Goal: Task Accomplishment & Management: Manage account settings

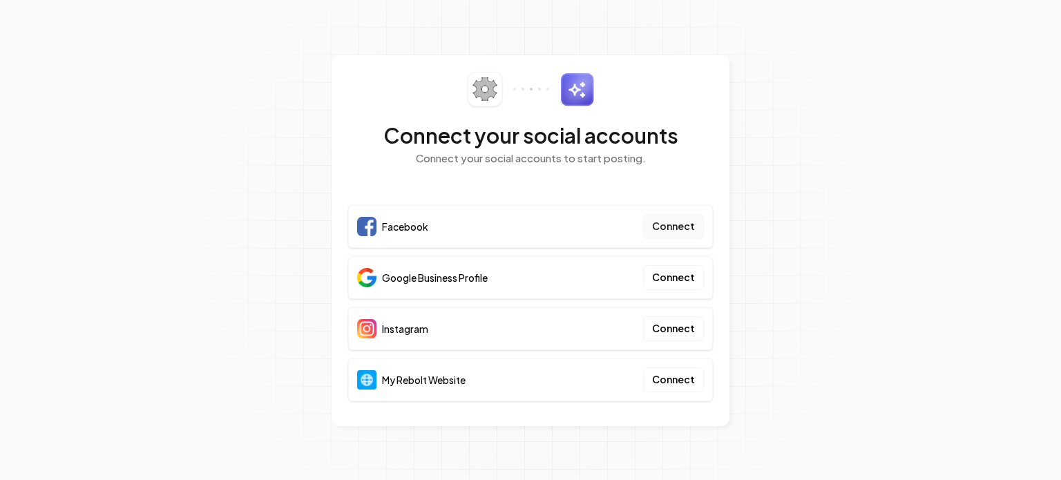
click at [529, 226] on button "Connect" at bounding box center [673, 226] width 61 height 25
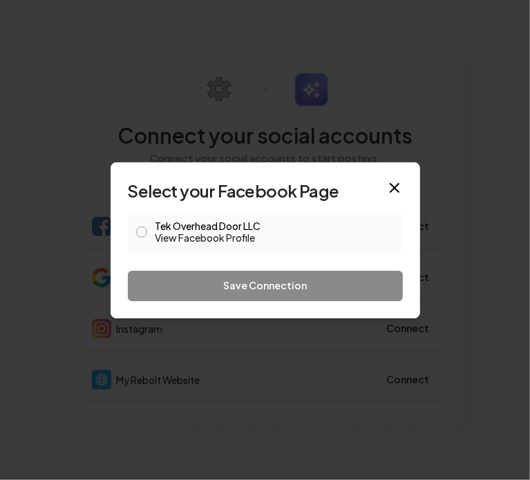
click at [138, 232] on button "Tek Overhead Door LLC View Facebook Profile" at bounding box center [141, 232] width 11 height 11
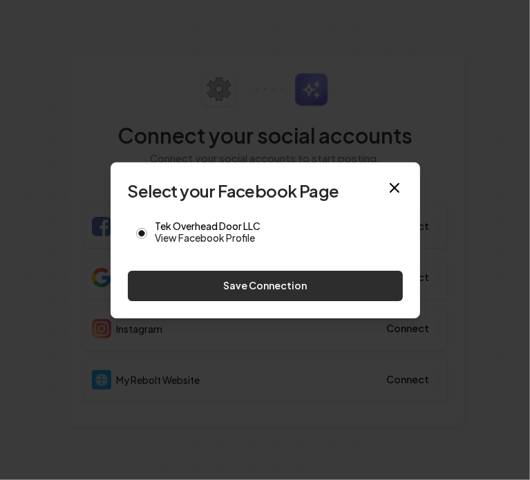
click at [282, 287] on button "Save Connection" at bounding box center [265, 286] width 275 height 30
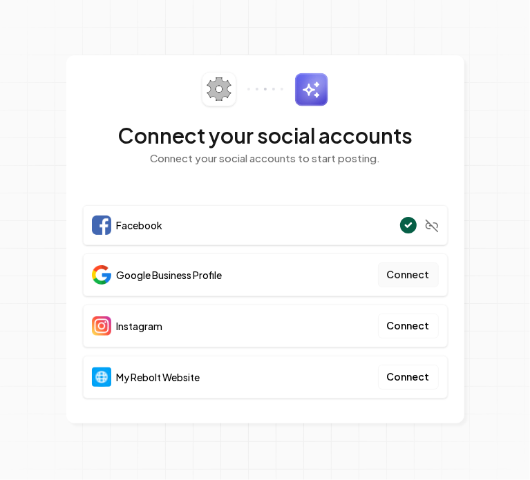
click at [415, 277] on button "Connect" at bounding box center [408, 275] width 61 height 25
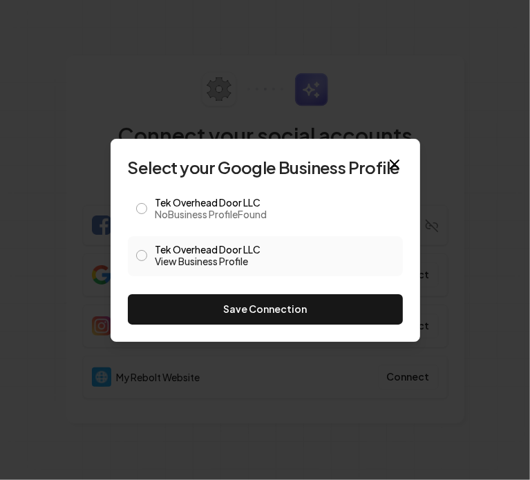
click at [142, 254] on button "Tek Overhead Door LLC View Business Profile" at bounding box center [141, 255] width 11 height 11
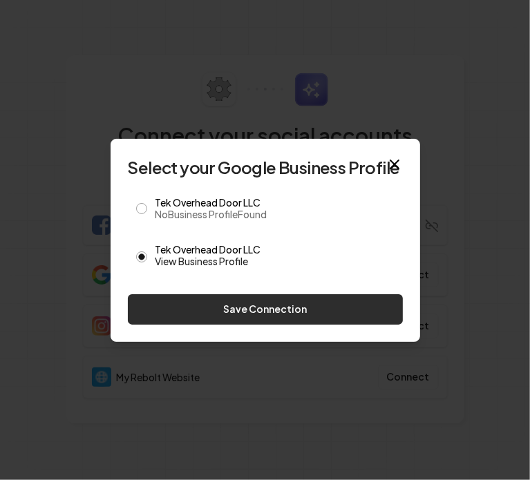
click at [267, 310] on button "Save Connection" at bounding box center [265, 309] width 275 height 30
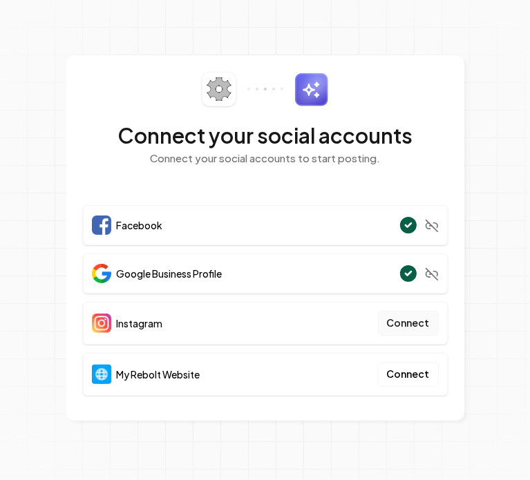
click at [402, 325] on button "Connect" at bounding box center [408, 323] width 61 height 25
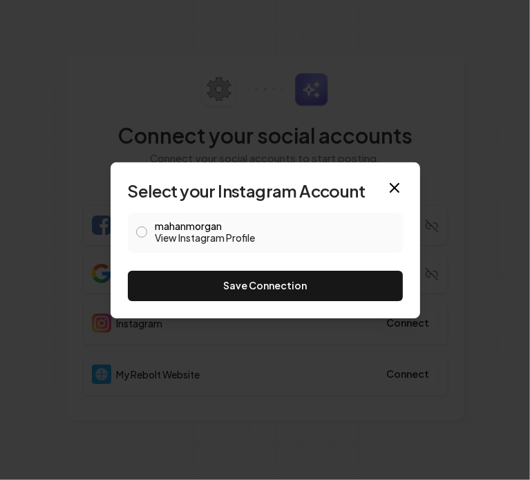
click at [151, 236] on div "mahanmorgan View Instagram Profile" at bounding box center [265, 233] width 275 height 40
click at [142, 231] on button "mahanmorgan View Instagram Profile" at bounding box center [141, 232] width 11 height 11
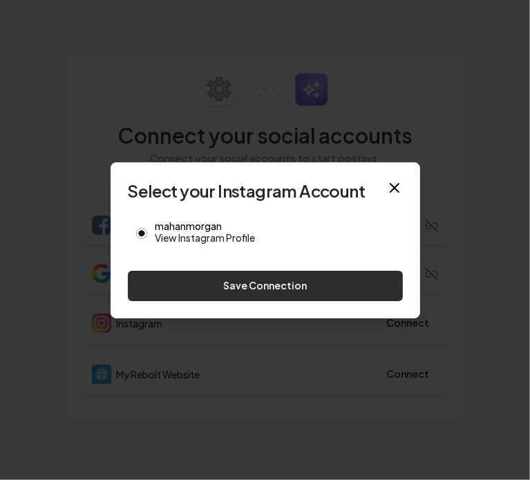
click at [286, 283] on button "Save Connection" at bounding box center [265, 286] width 275 height 30
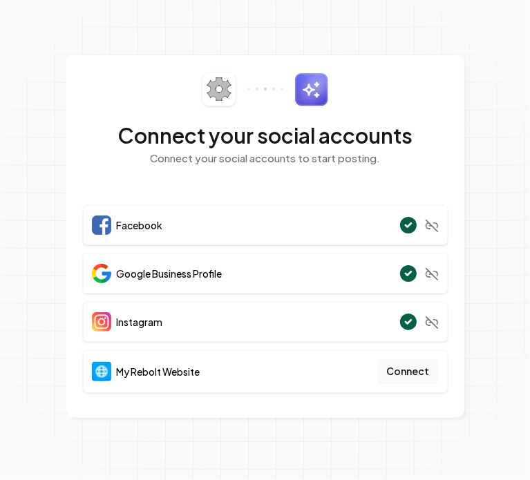
click at [411, 372] on button "Connect" at bounding box center [408, 371] width 61 height 25
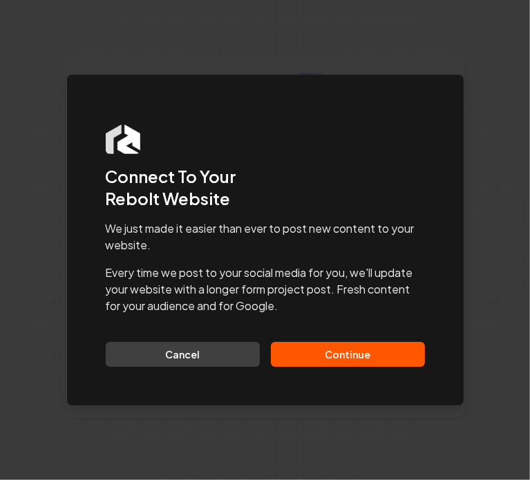
click at [357, 354] on button "Continue" at bounding box center [348, 354] width 154 height 25
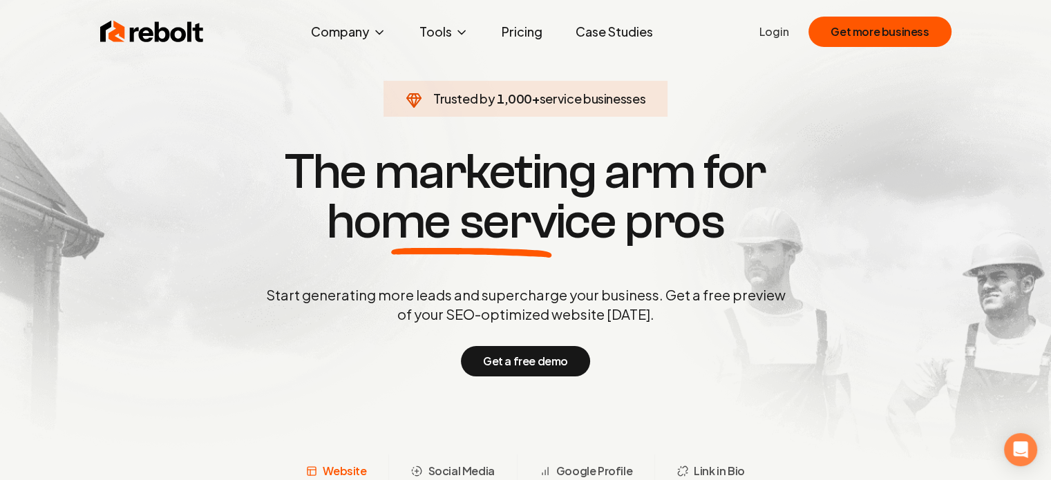
click at [776, 30] on link "Login" at bounding box center [774, 31] width 30 height 17
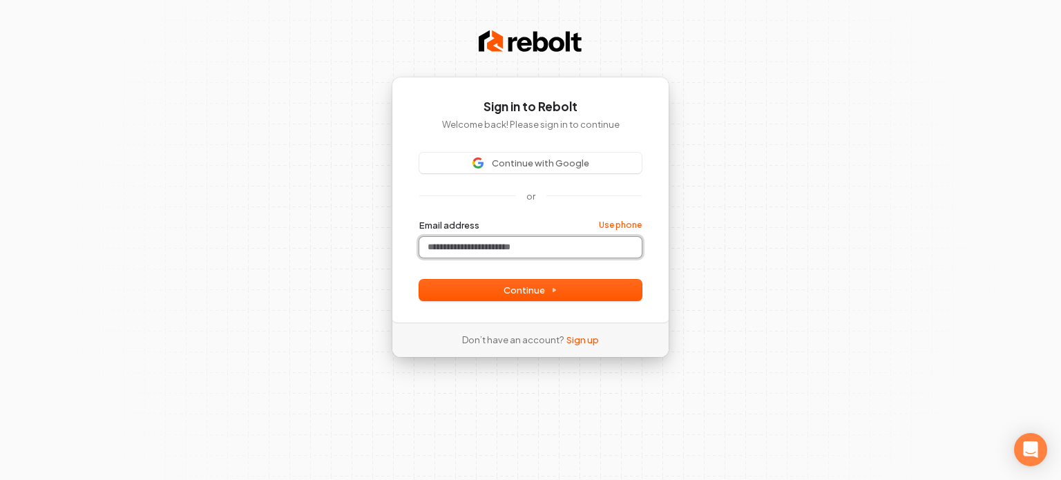
click at [521, 243] on input "Email address" at bounding box center [530, 247] width 222 height 21
click at [539, 294] on span "Continue" at bounding box center [531, 290] width 54 height 12
type input "**********"
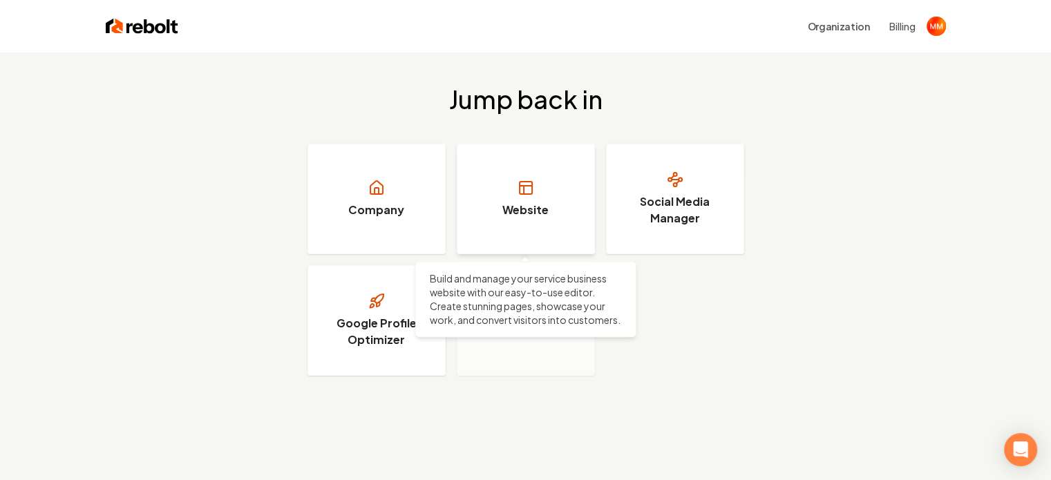
click at [525, 204] on h3 "Website" at bounding box center [525, 210] width 46 height 17
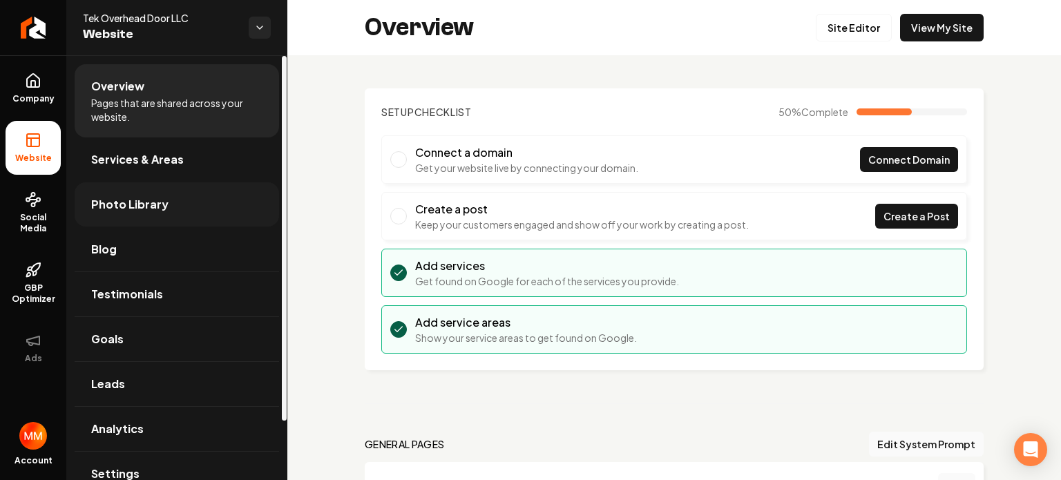
click at [170, 200] on link "Photo Library" at bounding box center [177, 204] width 205 height 44
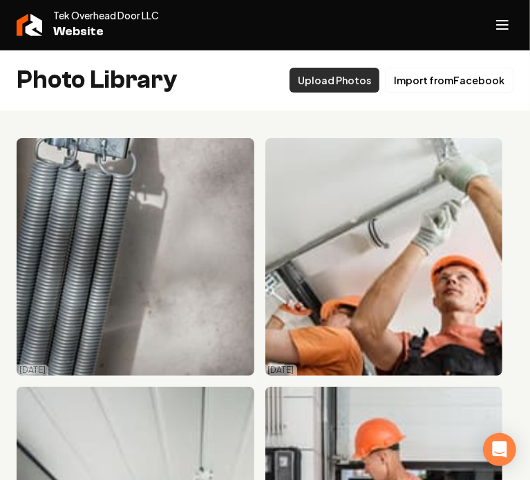
click at [345, 79] on button "Upload Photos" at bounding box center [335, 80] width 90 height 25
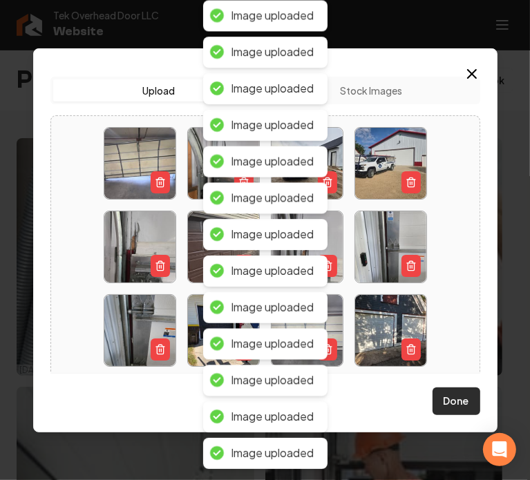
click at [451, 400] on button "Done" at bounding box center [457, 402] width 48 height 28
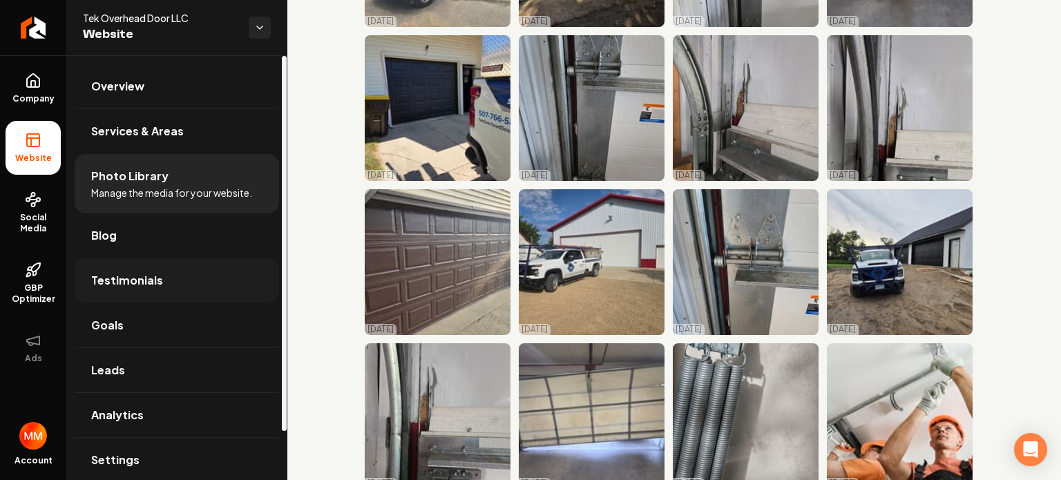
scroll to position [55, 0]
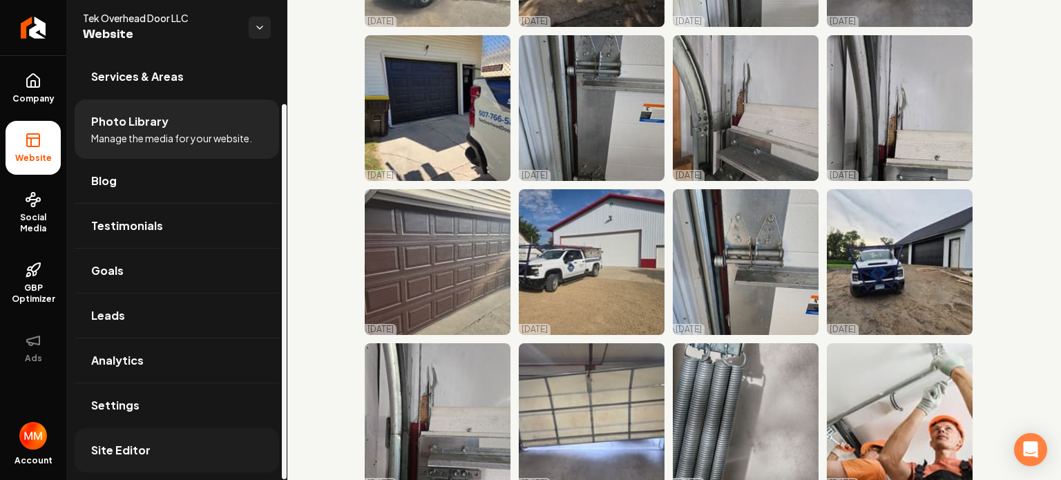
click at [144, 455] on span "Site Editor" at bounding box center [120, 450] width 59 height 17
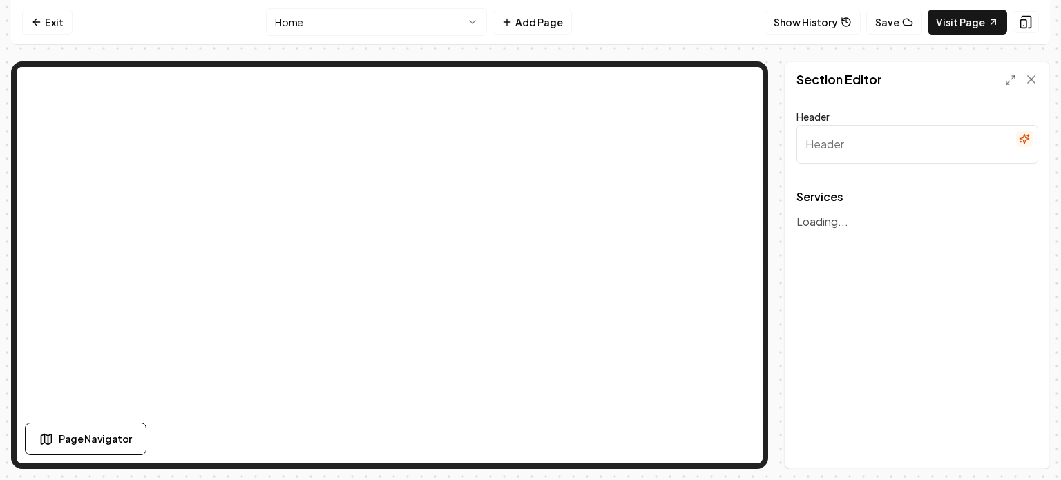
type input "Our Overhead Garage Door Services"
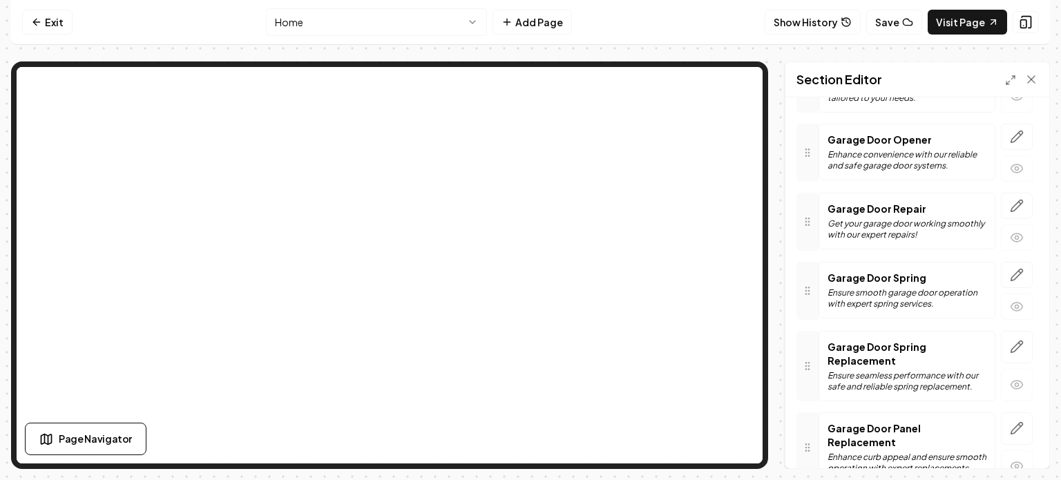
scroll to position [245, 0]
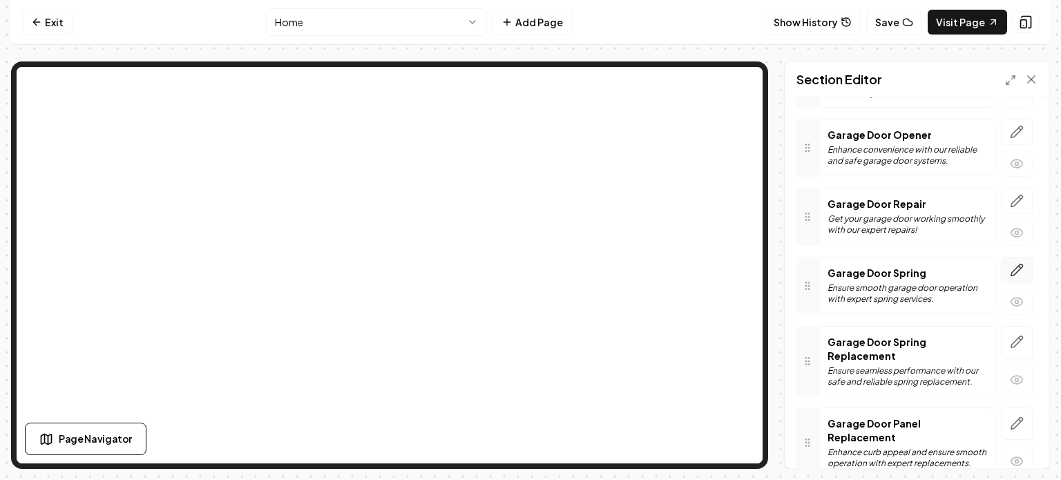
click at [1010, 265] on icon "button" at bounding box center [1017, 270] width 14 height 14
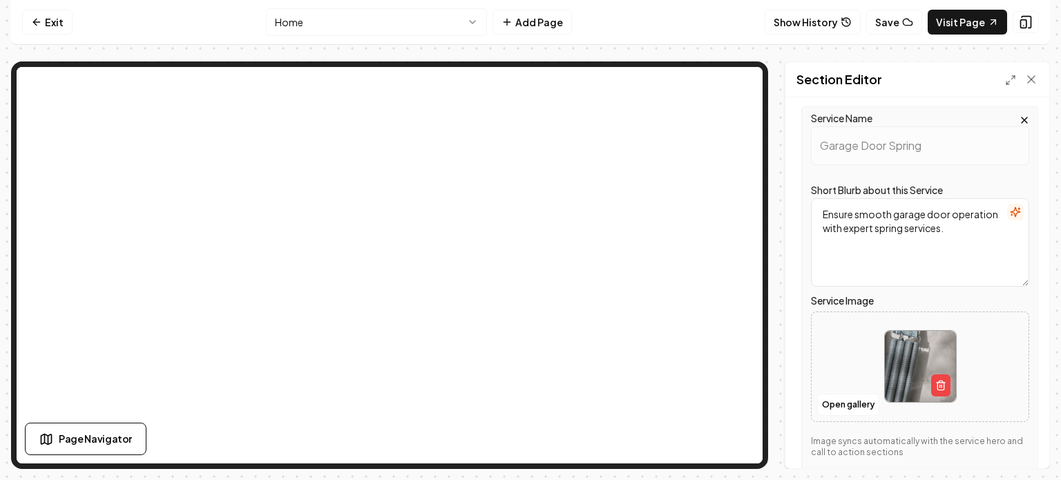
scroll to position [384, 0]
click at [937, 388] on icon "button" at bounding box center [941, 384] width 11 height 11
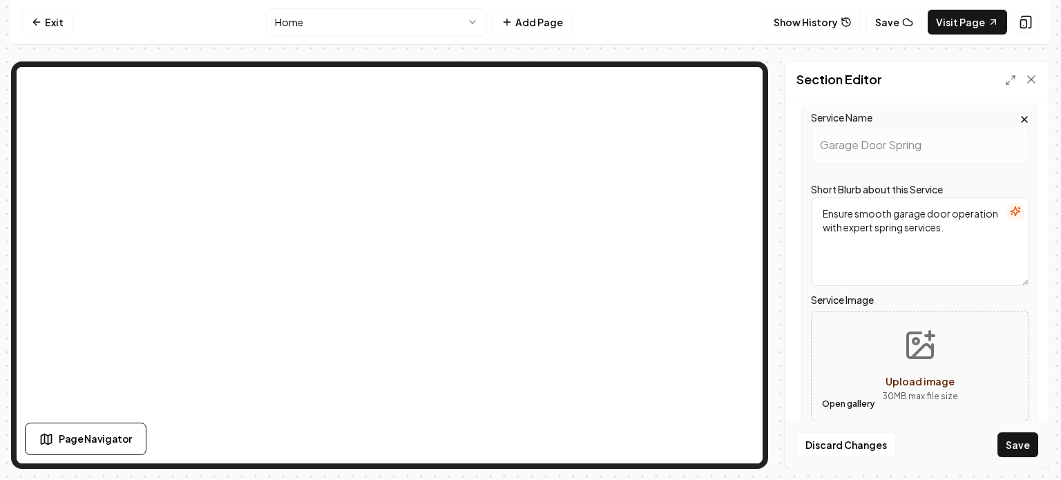
click at [854, 400] on button "Open gallery" at bounding box center [848, 404] width 62 height 22
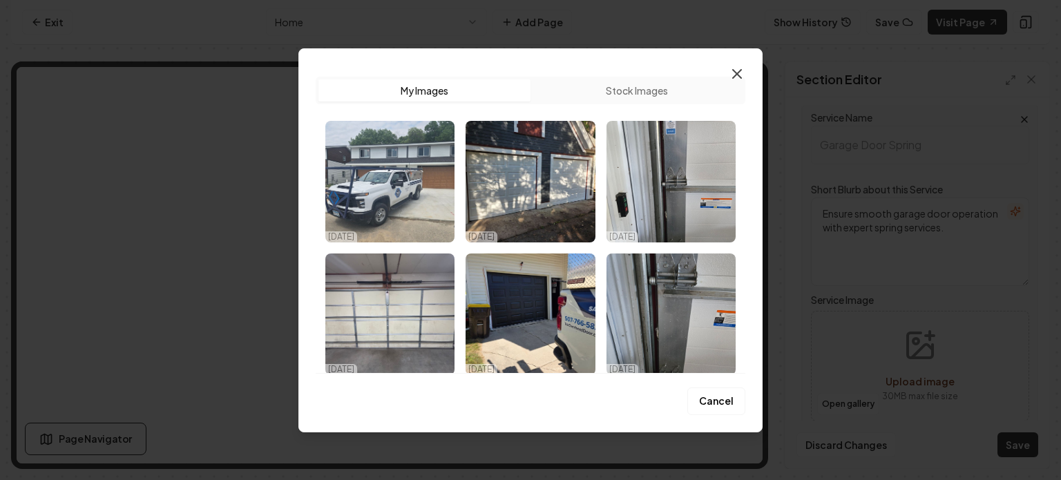
click at [736, 80] on icon "button" at bounding box center [737, 74] width 17 height 17
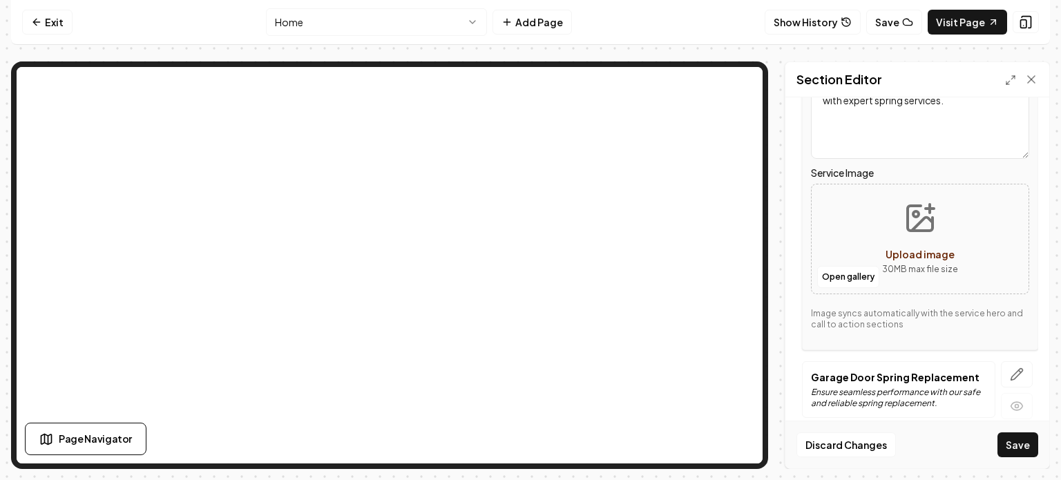
scroll to position [473, 0]
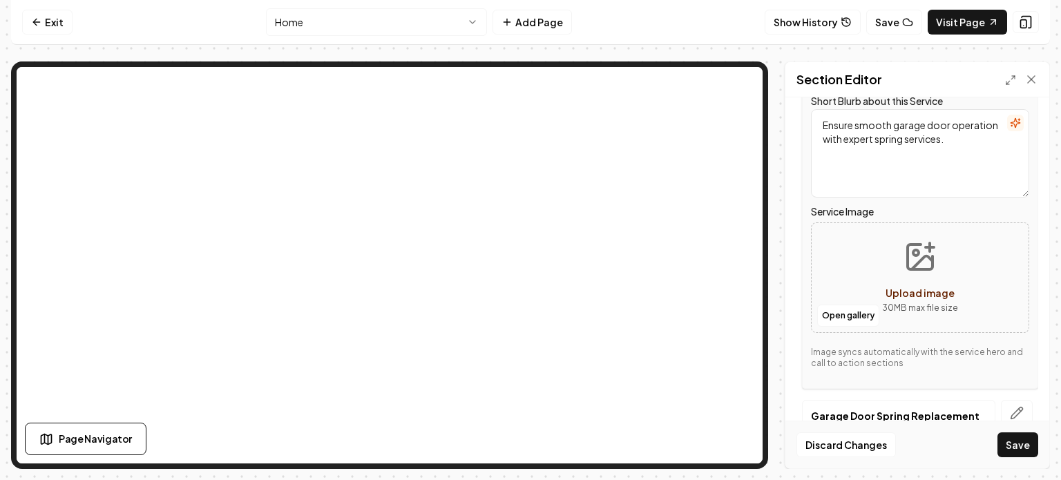
click at [922, 256] on icon "Upload image" at bounding box center [922, 262] width 21 height 13
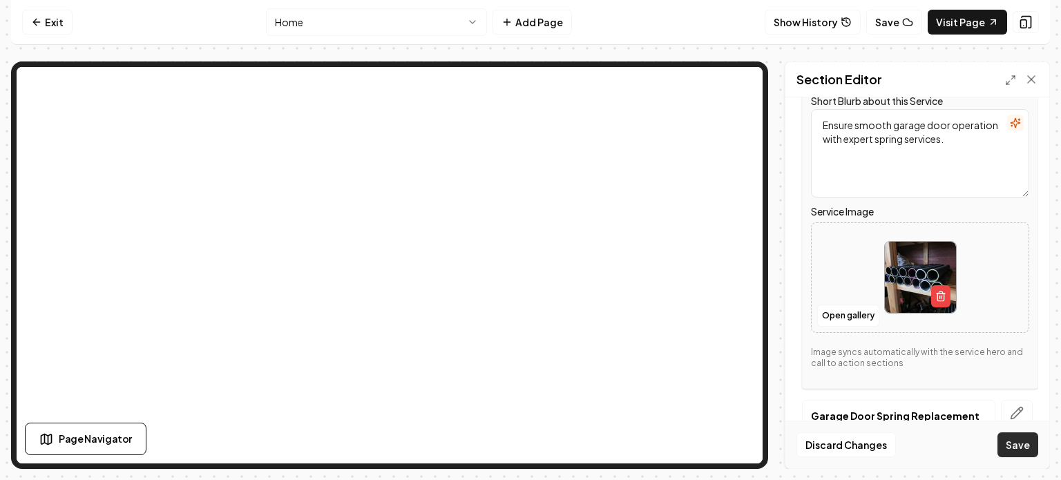
click at [1011, 442] on button "Save" at bounding box center [1018, 445] width 41 height 25
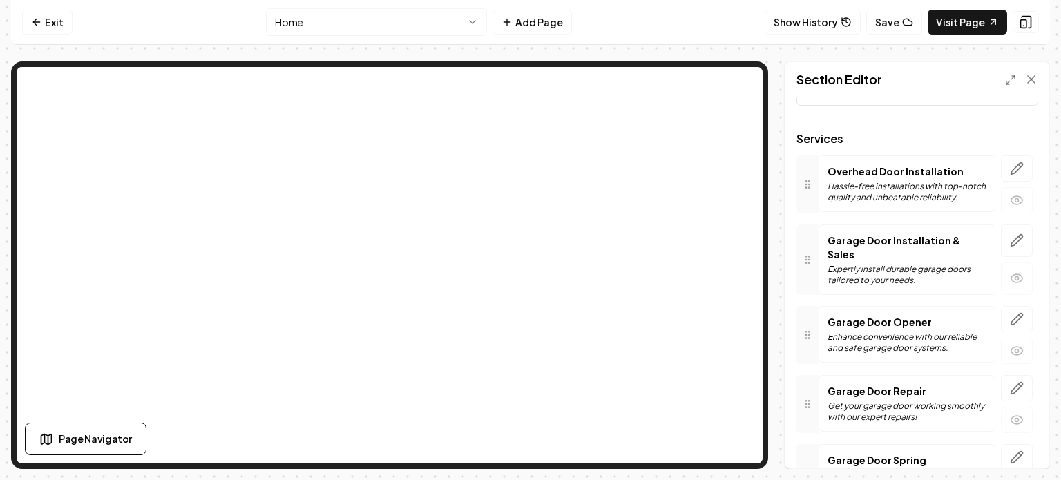
scroll to position [63, 0]
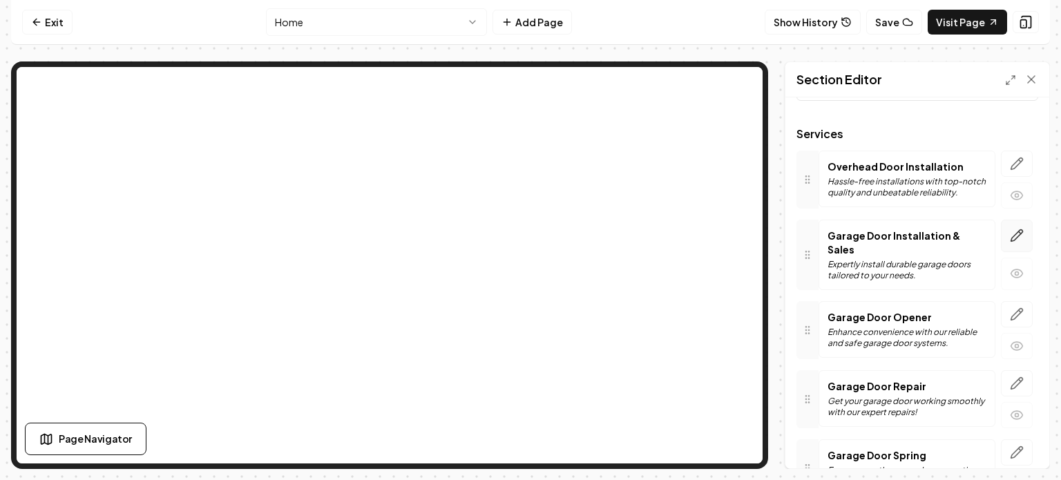
click at [1010, 236] on icon "button" at bounding box center [1017, 236] width 14 height 14
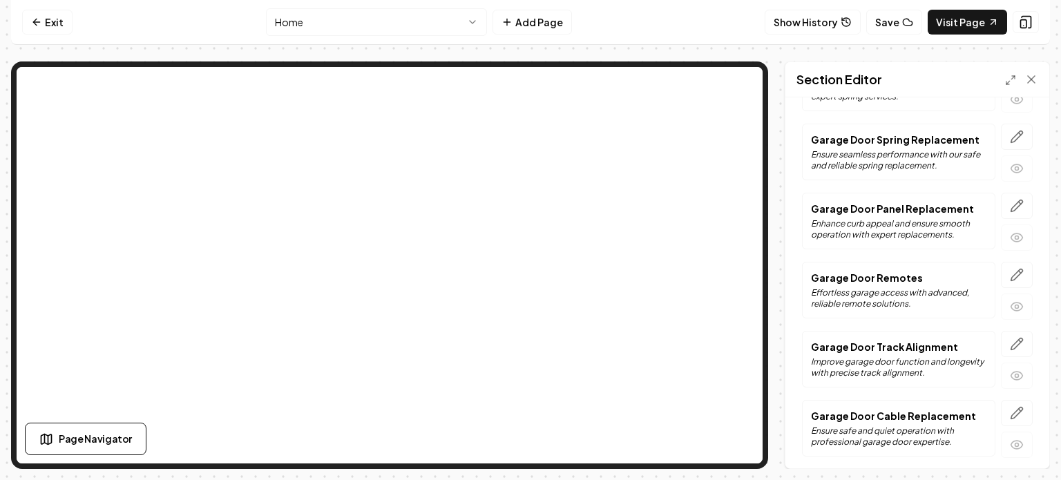
scroll to position [749, 0]
click at [1010, 204] on icon "button" at bounding box center [1017, 206] width 14 height 14
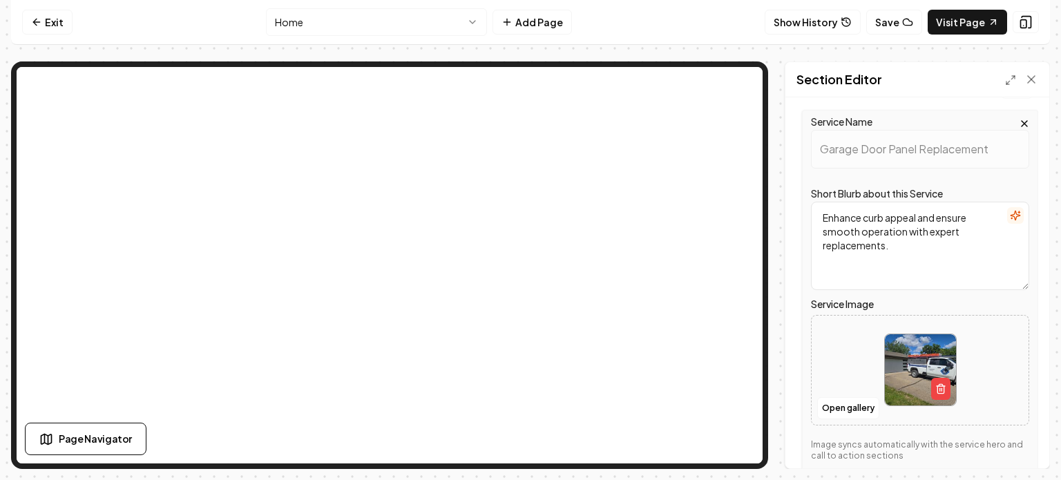
scroll to position [521, 0]
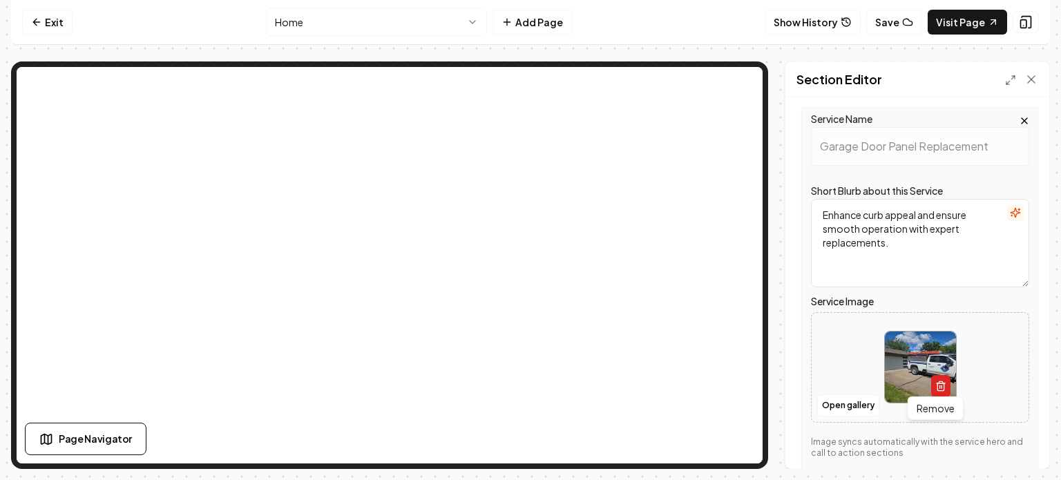
click at [937, 381] on icon "button" at bounding box center [941, 386] width 11 height 11
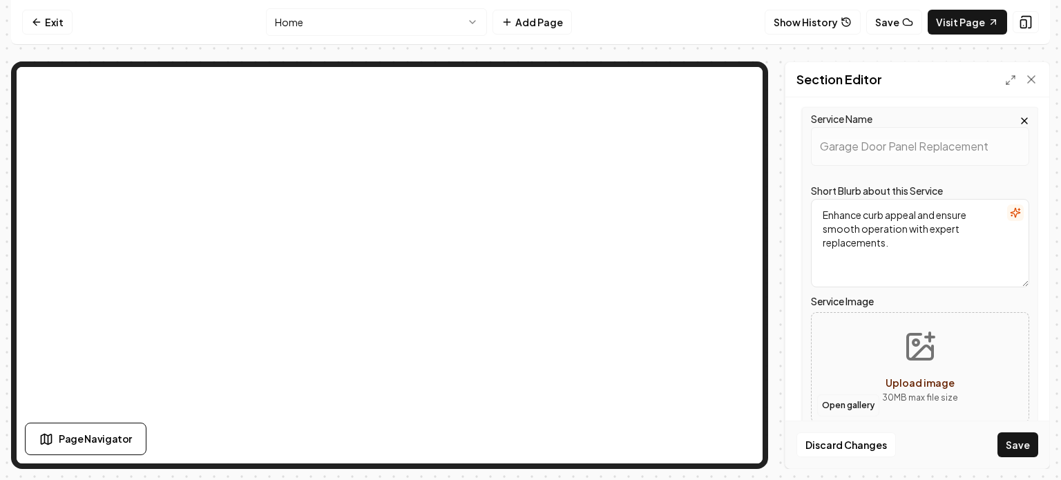
click at [860, 401] on button "Open gallery" at bounding box center [848, 406] width 62 height 22
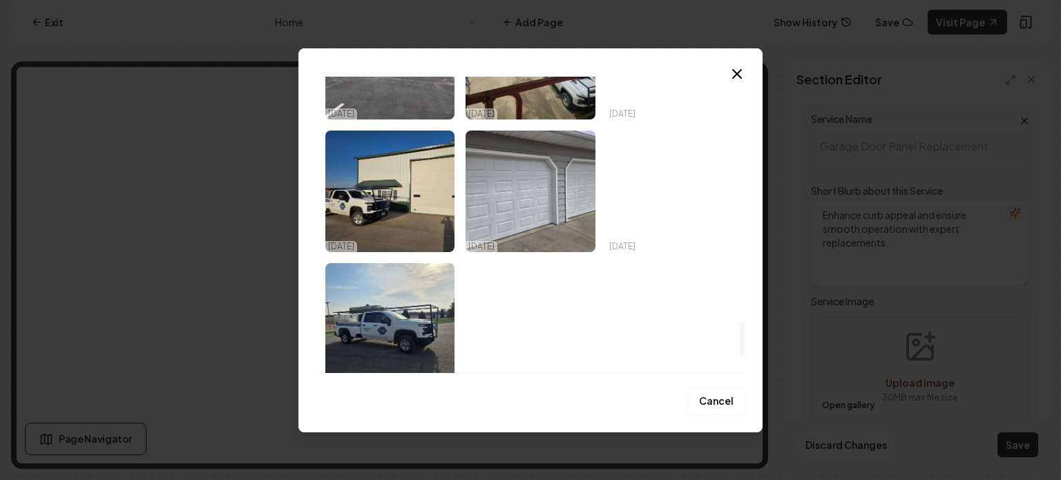
scroll to position [2110, 0]
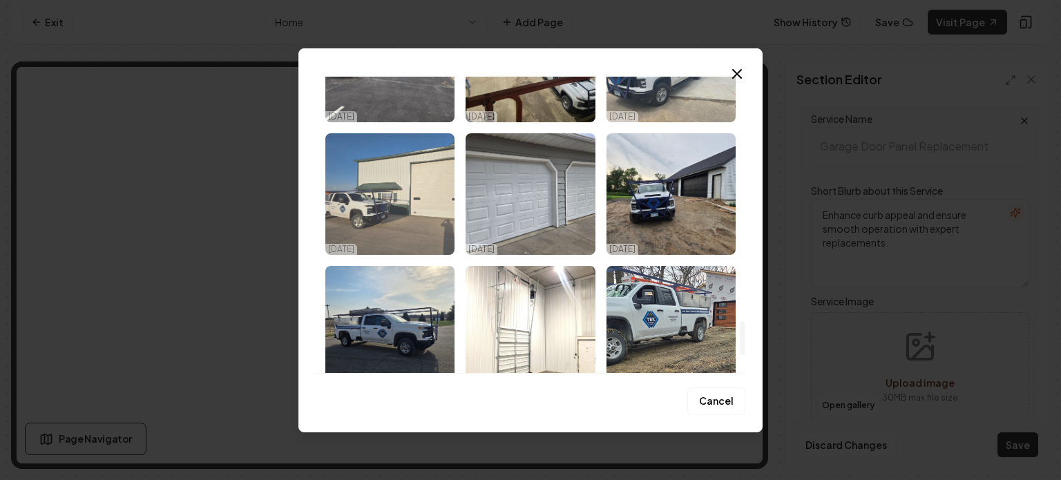
click at [370, 211] on img "Select image image_68e569f05c7cd75eb8323b35.jpeg" at bounding box center [389, 194] width 129 height 122
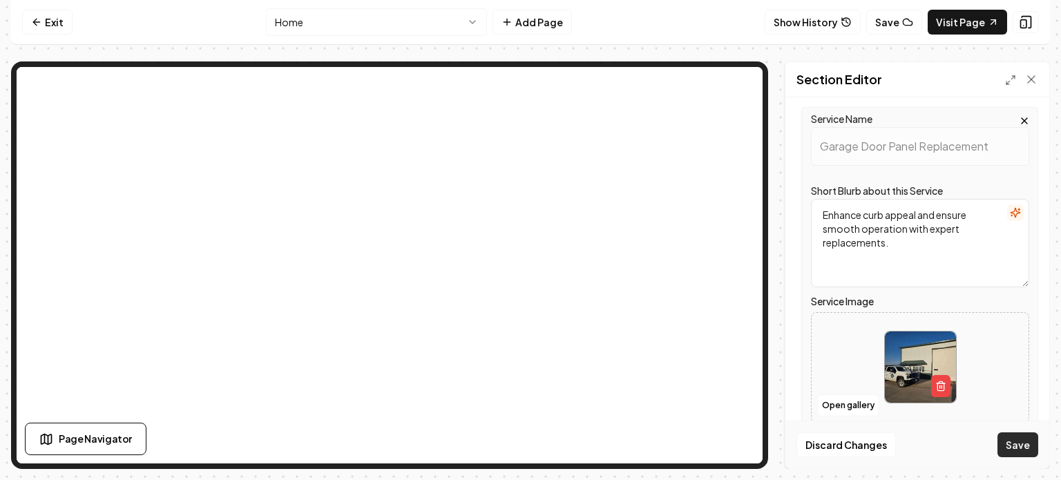
click at [1019, 443] on button "Save" at bounding box center [1018, 445] width 41 height 25
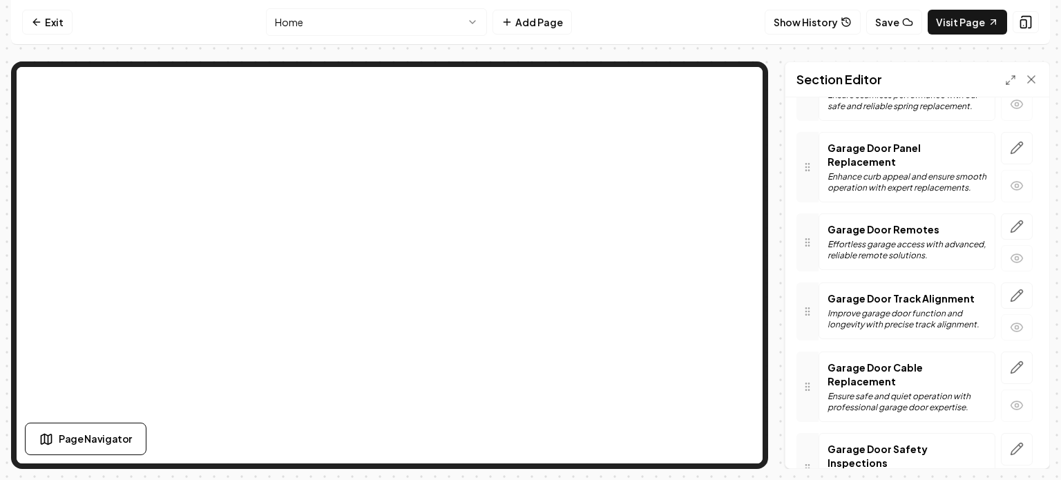
scroll to position [614, 0]
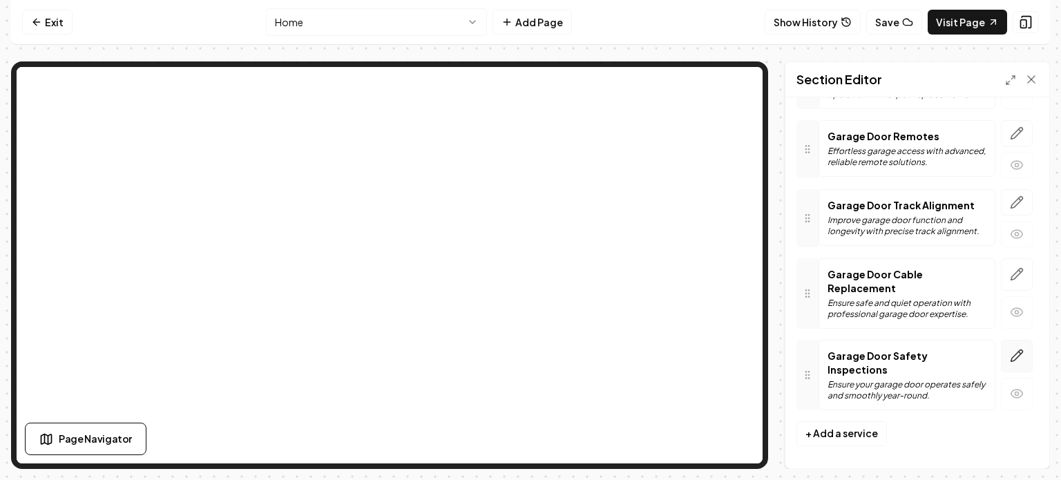
click at [1012, 357] on icon "button" at bounding box center [1017, 356] width 14 height 14
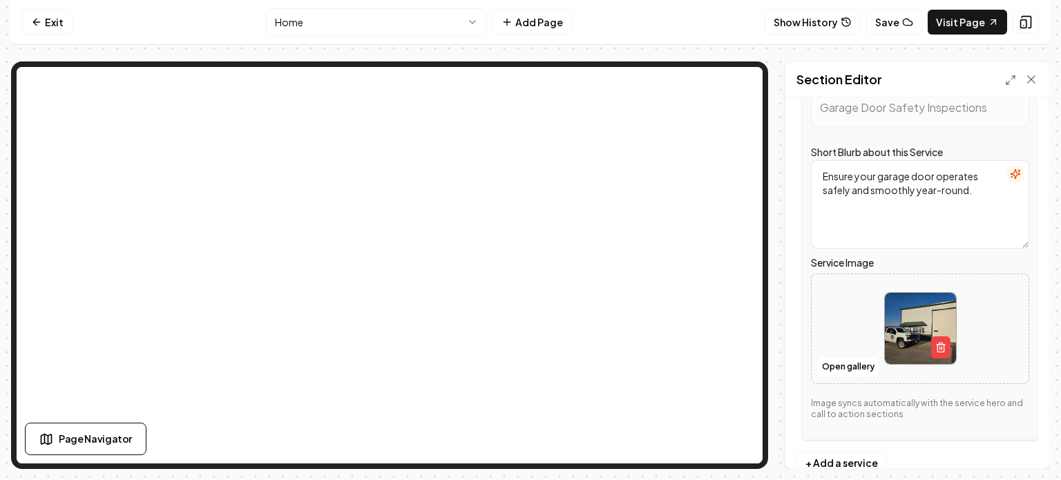
scroll to position [840, 0]
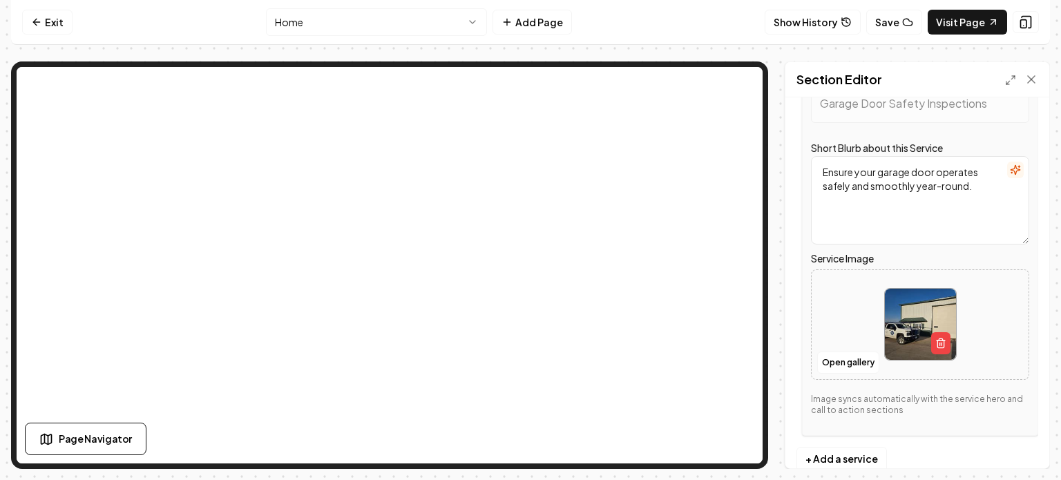
click at [940, 343] on icon "button" at bounding box center [941, 343] width 11 height 11
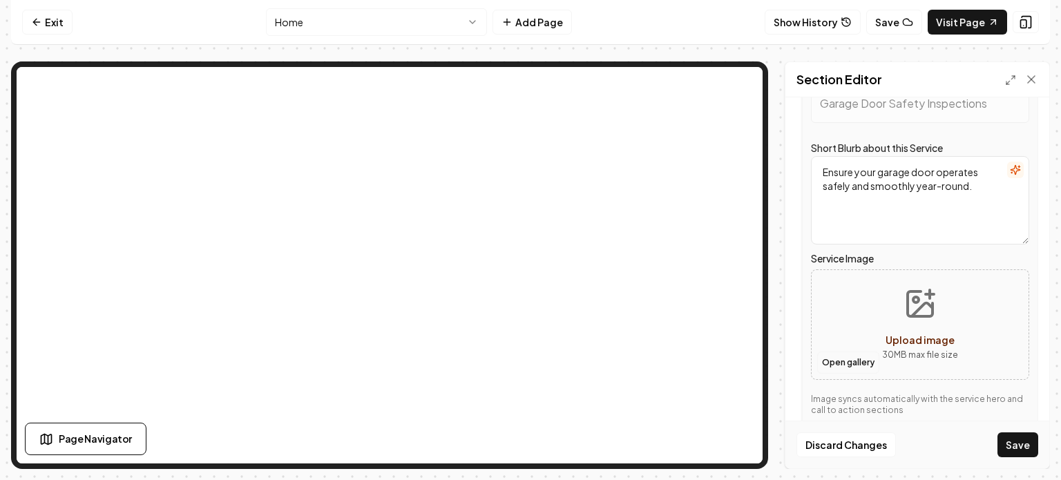
click at [853, 354] on button "Open gallery" at bounding box center [848, 363] width 62 height 22
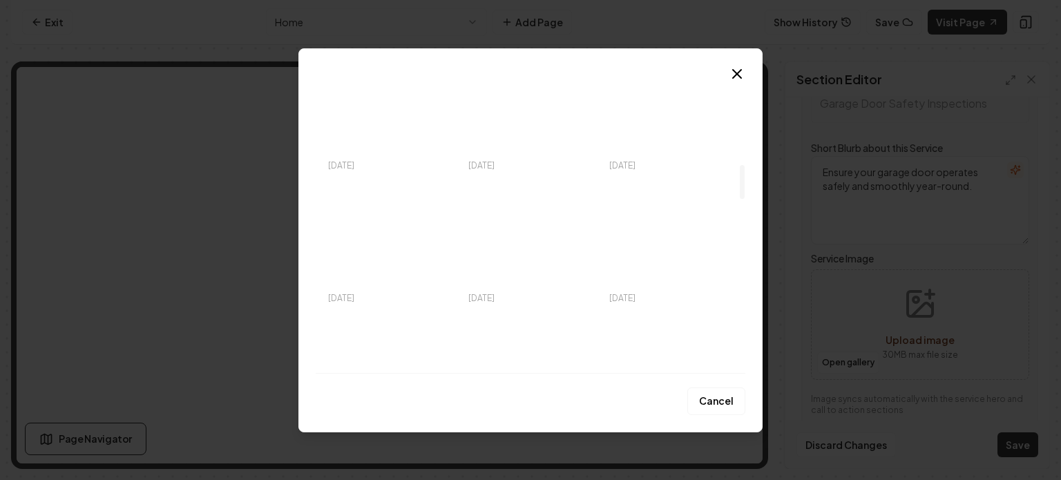
scroll to position [759, 0]
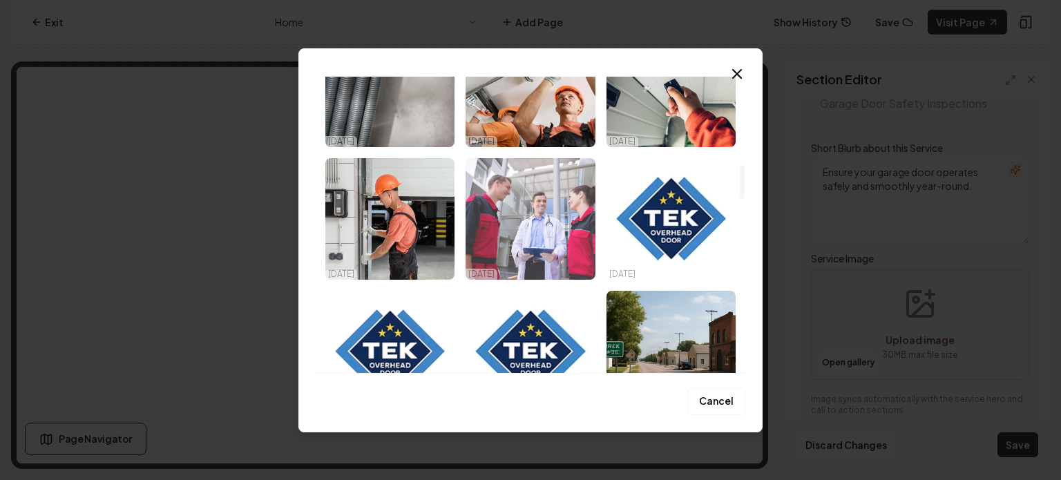
click at [547, 243] on img "Select image image_68e95b0a5c7cd75eb8a32154.jpg" at bounding box center [530, 219] width 129 height 122
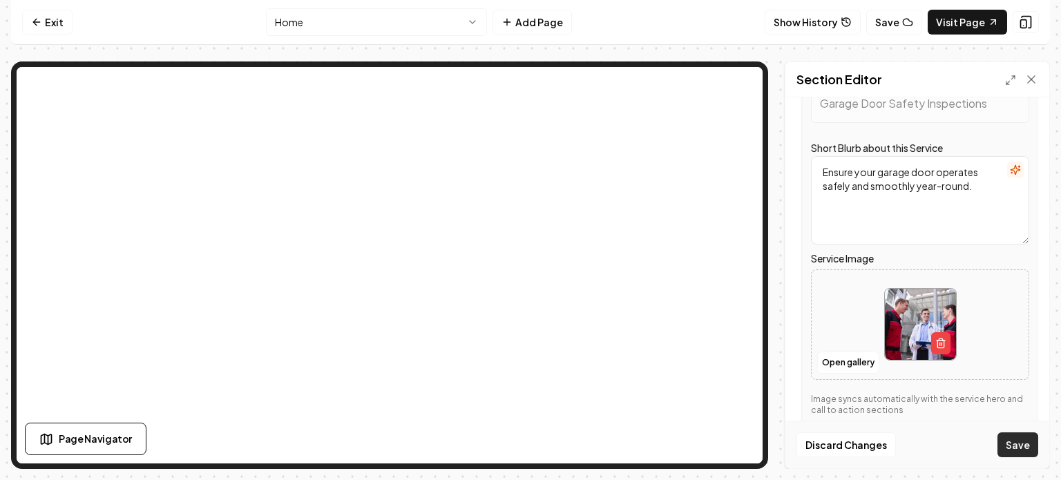
click at [1025, 448] on button "Save" at bounding box center [1018, 445] width 41 height 25
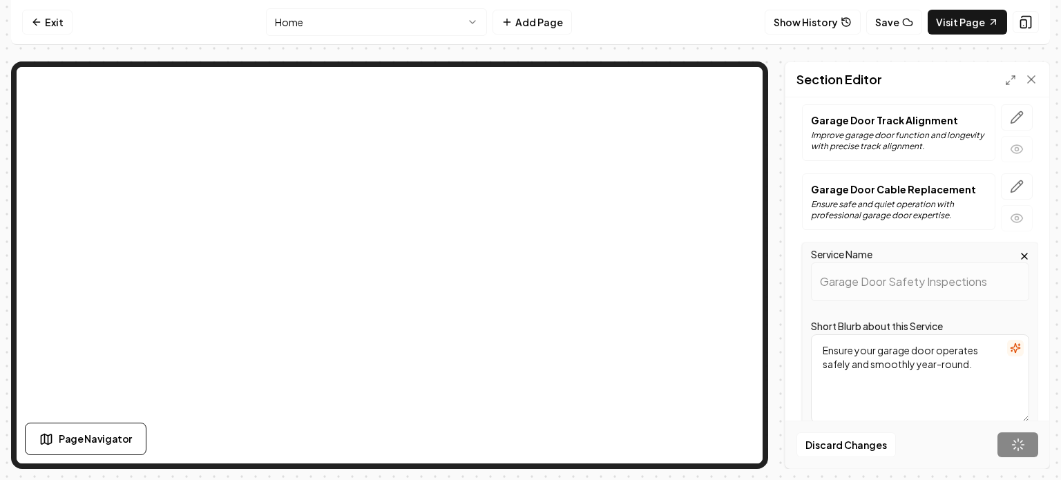
scroll to position [660, 0]
click at [1010, 184] on icon "button" at bounding box center [1017, 189] width 14 height 14
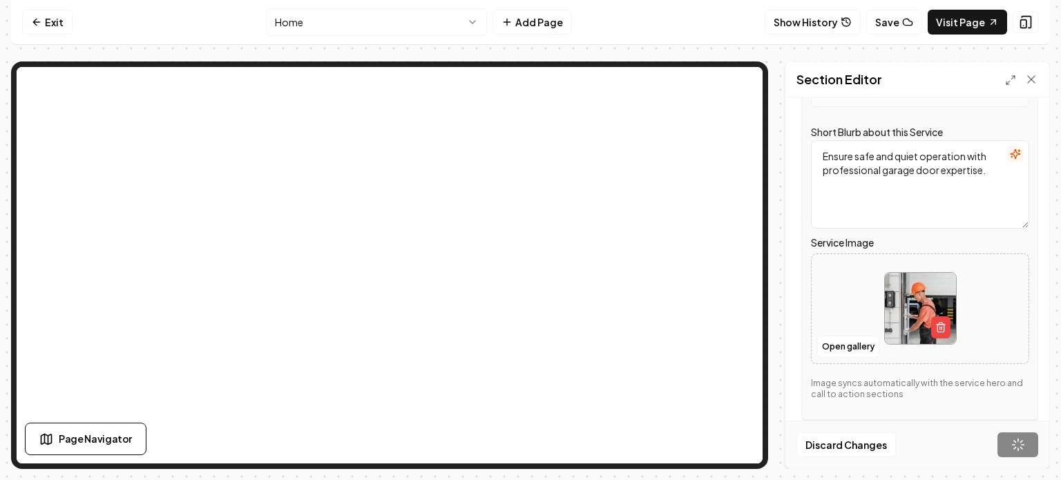
scroll to position [614, 0]
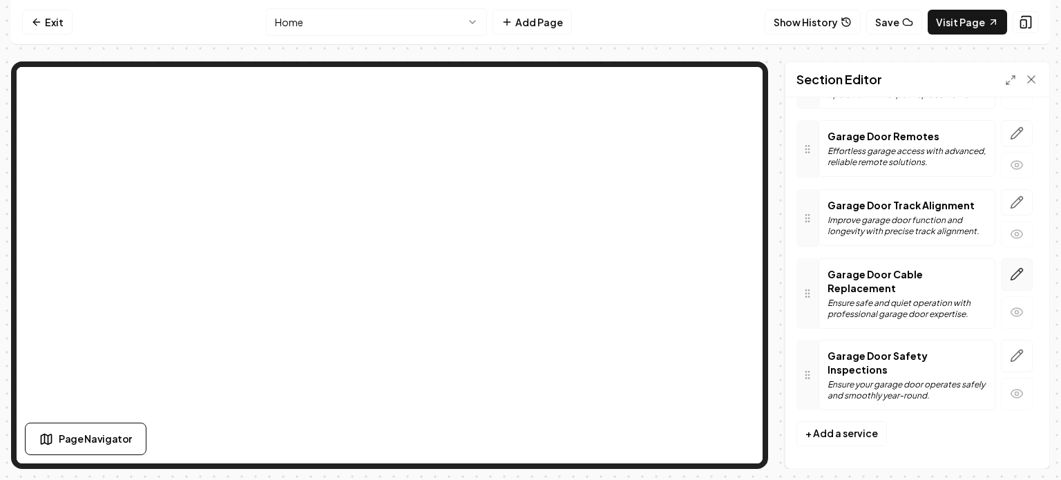
click at [1010, 267] on icon "button" at bounding box center [1017, 274] width 14 height 14
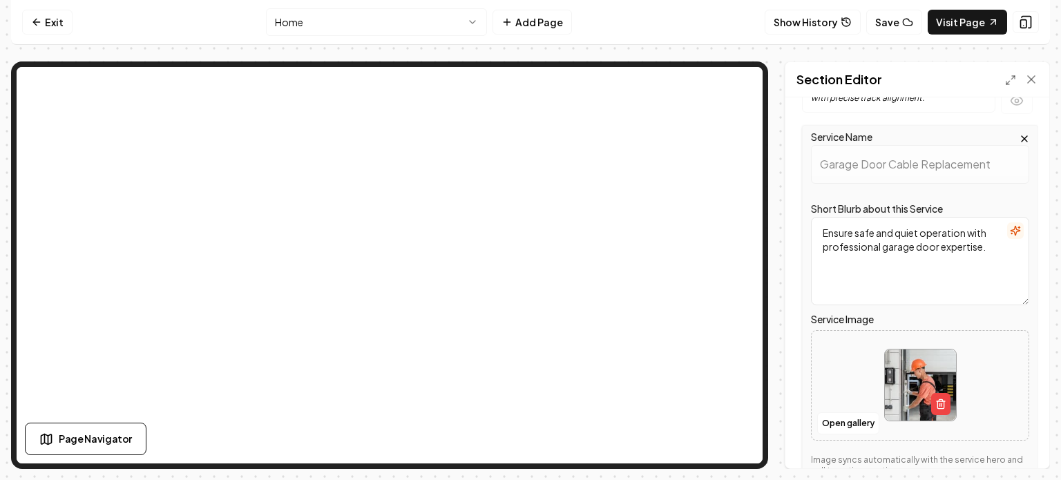
scroll to position [719, 0]
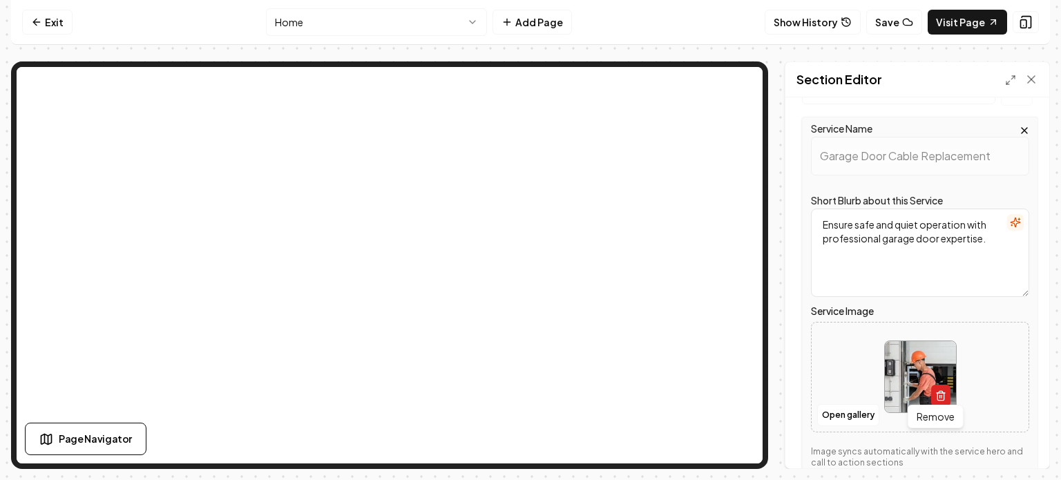
click at [936, 390] on icon "button" at bounding box center [941, 395] width 11 height 11
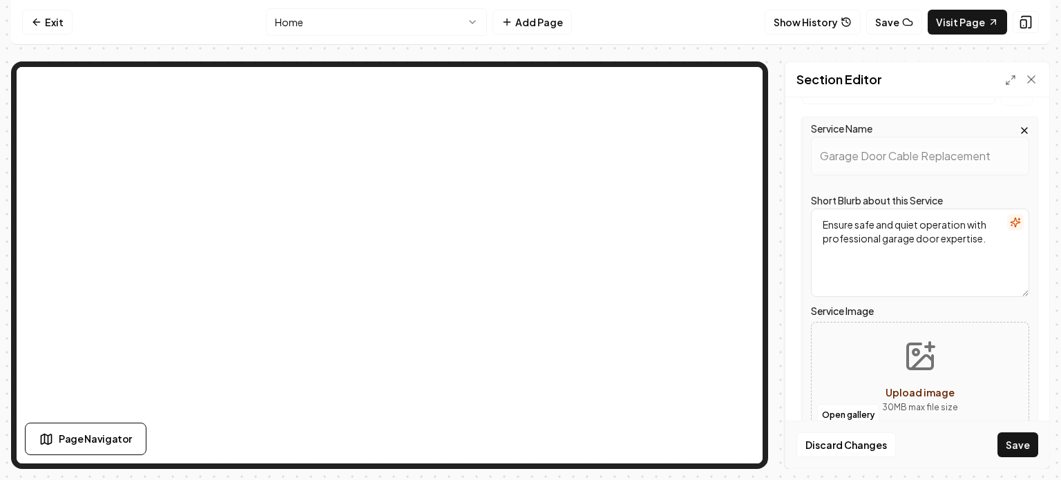
click at [911, 387] on span "Upload image" at bounding box center [920, 392] width 69 height 12
click at [842, 404] on button "Open gallery" at bounding box center [848, 415] width 62 height 22
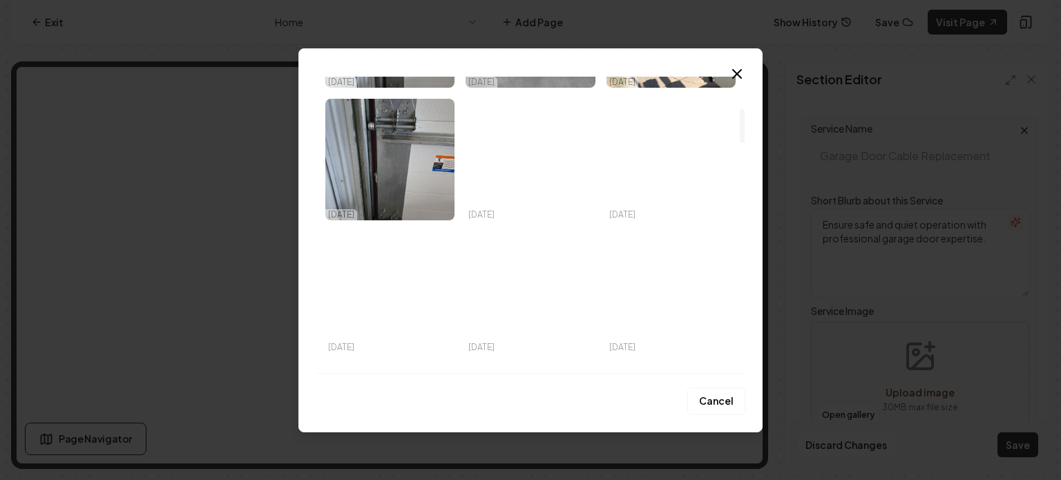
scroll to position [292, 0]
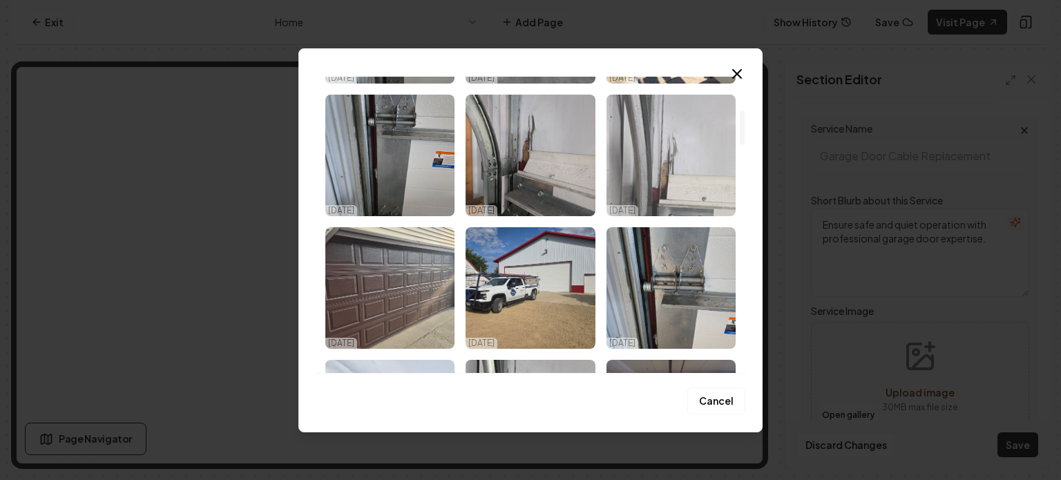
click at [685, 165] on img "Select image image_68ed872b5c7cd75eb816cf2b.jpg" at bounding box center [671, 156] width 129 height 122
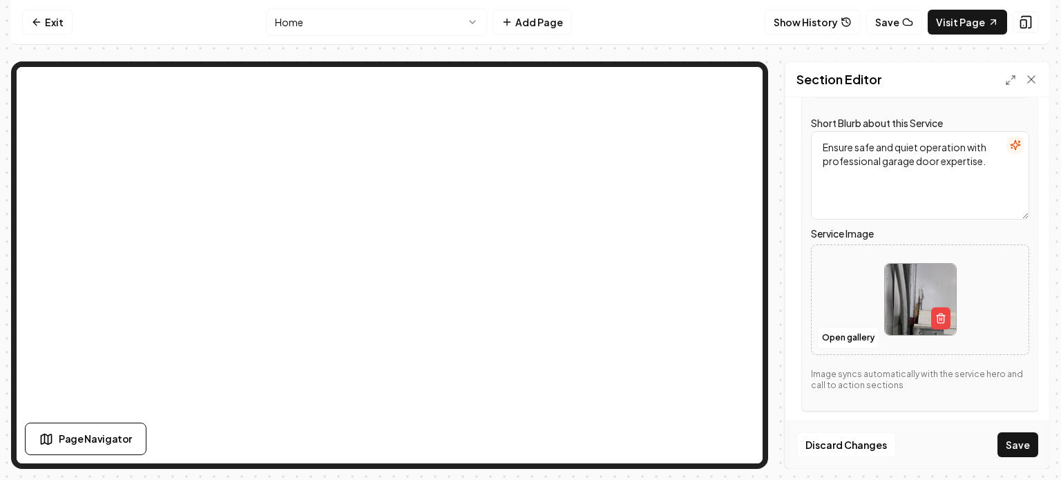
scroll to position [797, 0]
click at [1016, 453] on button "Save" at bounding box center [1018, 445] width 41 height 25
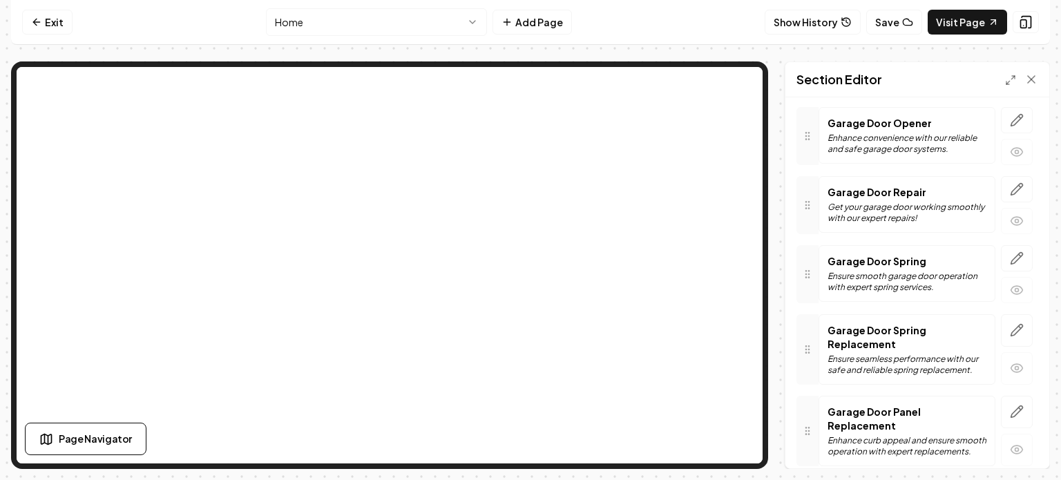
scroll to position [249, 0]
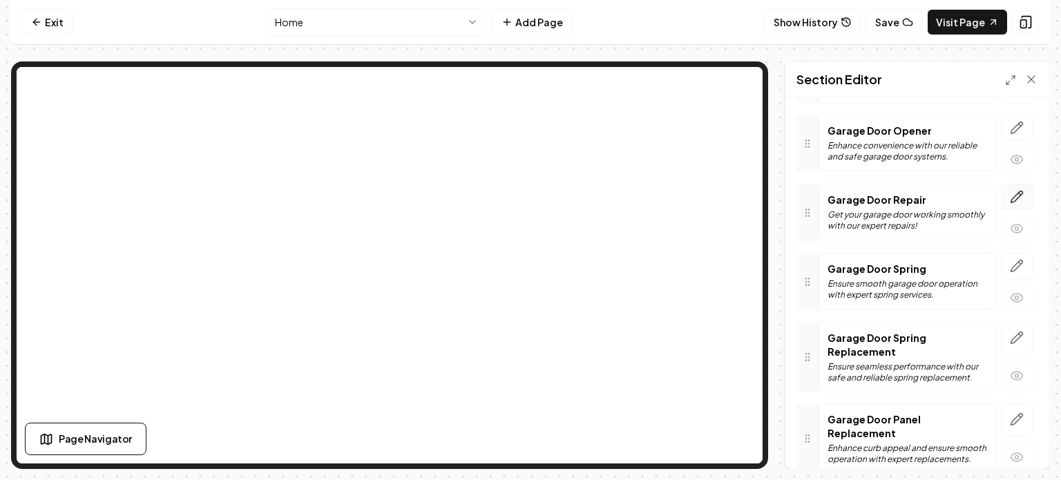
click at [1010, 198] on icon "button" at bounding box center [1017, 197] width 14 height 14
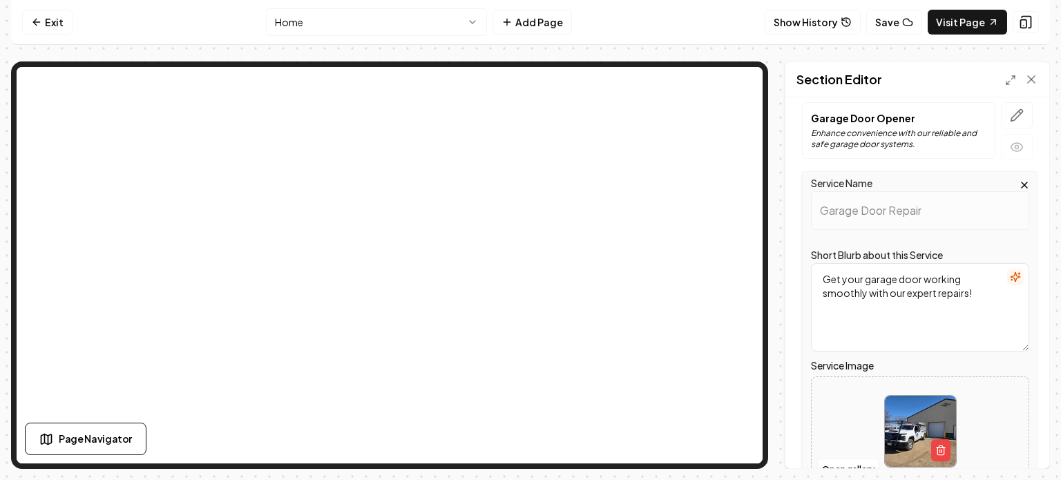
scroll to position [334, 0]
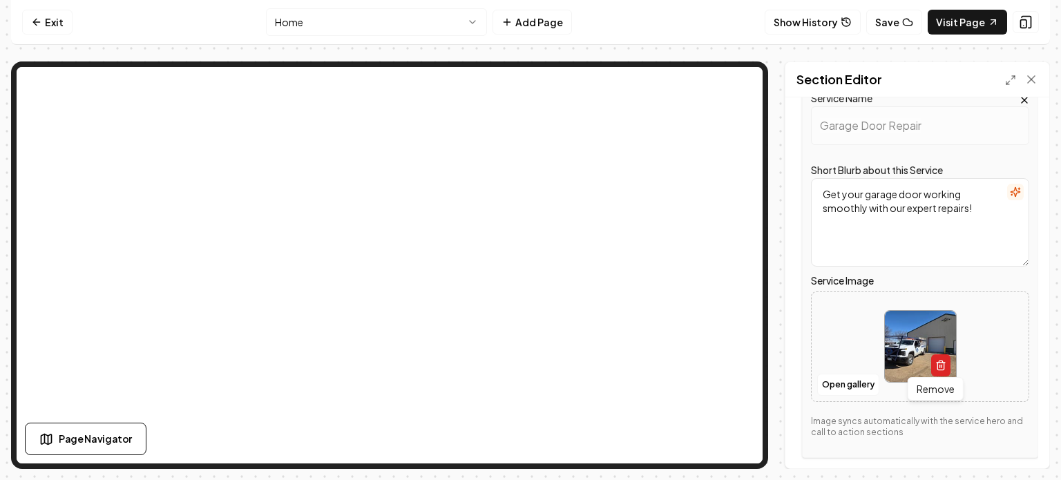
click at [936, 364] on icon "button" at bounding box center [941, 365] width 11 height 11
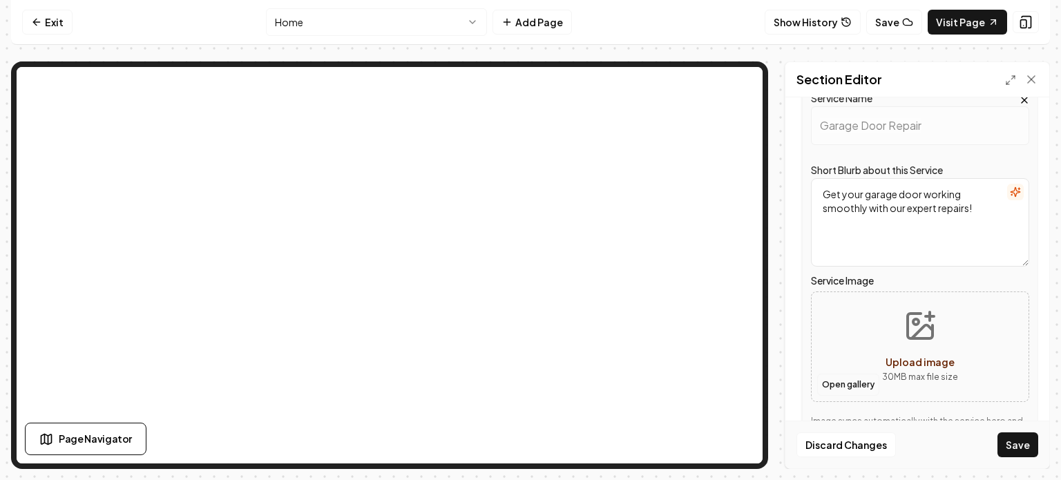
click at [855, 377] on button "Open gallery" at bounding box center [848, 385] width 62 height 22
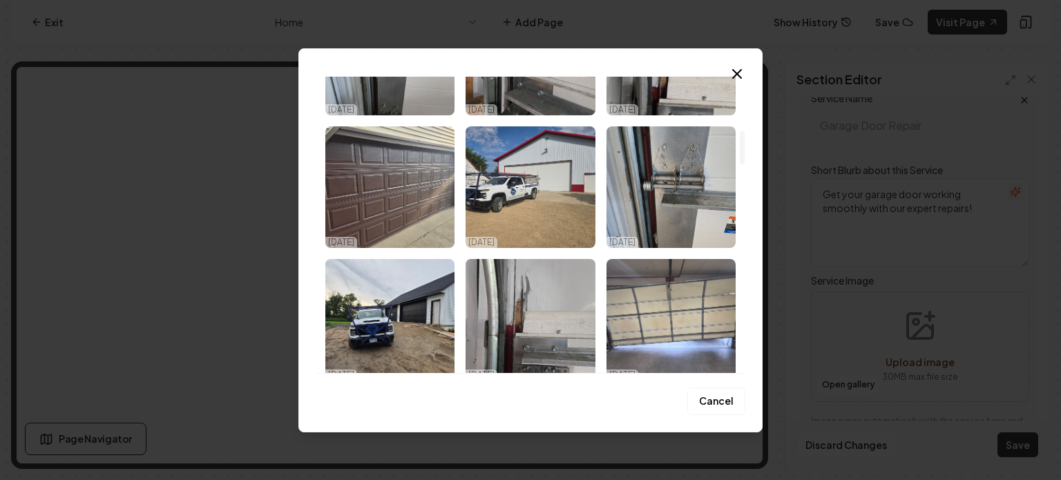
scroll to position [475, 0]
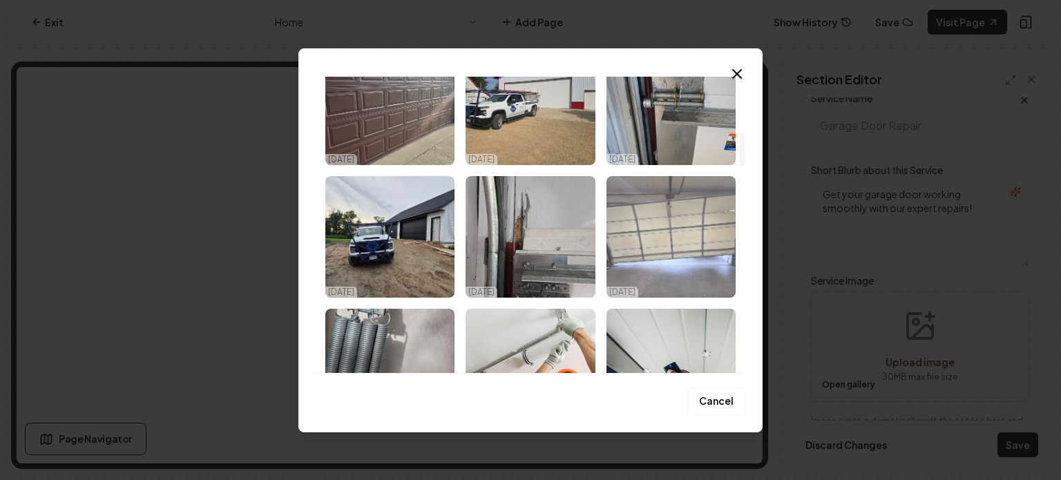
click at [675, 226] on img "Select image image_68ed872a5c7cd75eb816cce8.jpg" at bounding box center [671, 237] width 129 height 122
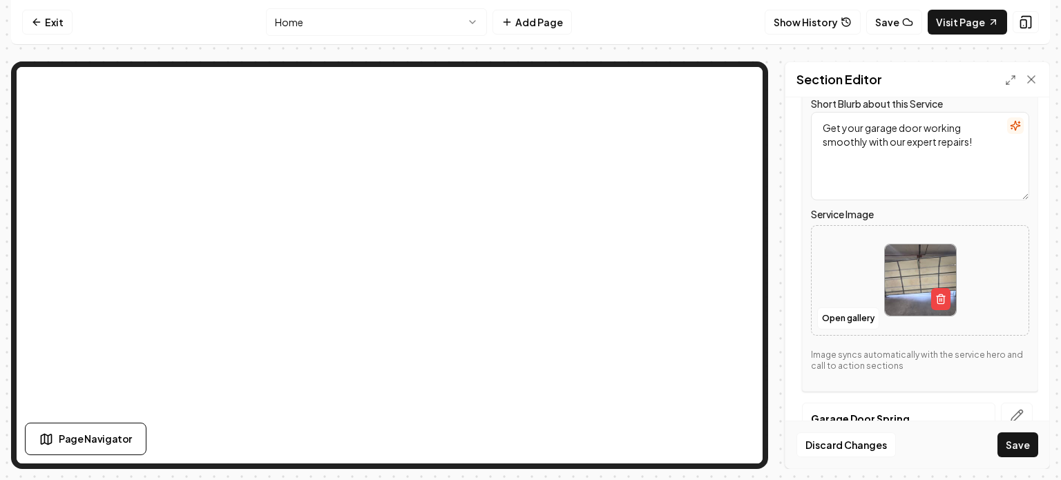
scroll to position [401, 0]
click at [1019, 440] on button "Save" at bounding box center [1018, 445] width 41 height 25
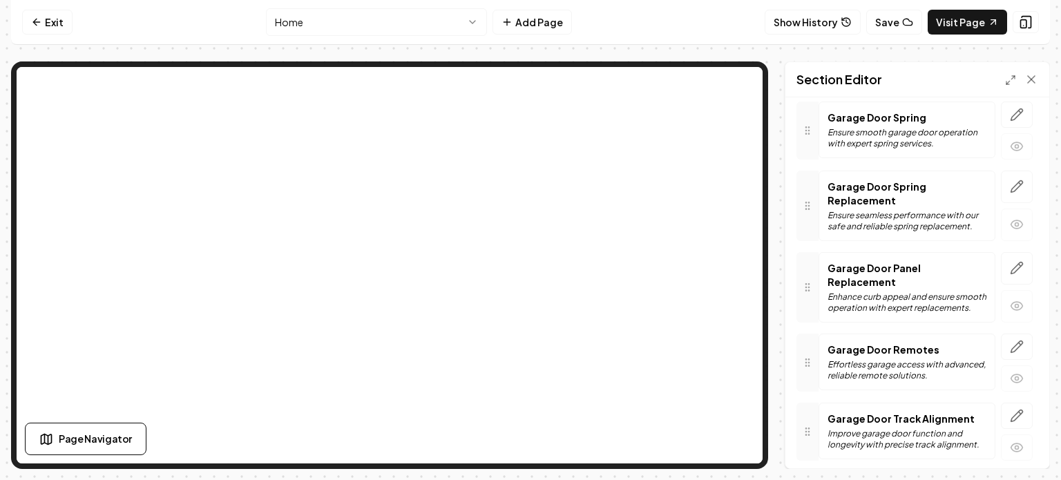
scroll to position [0, 0]
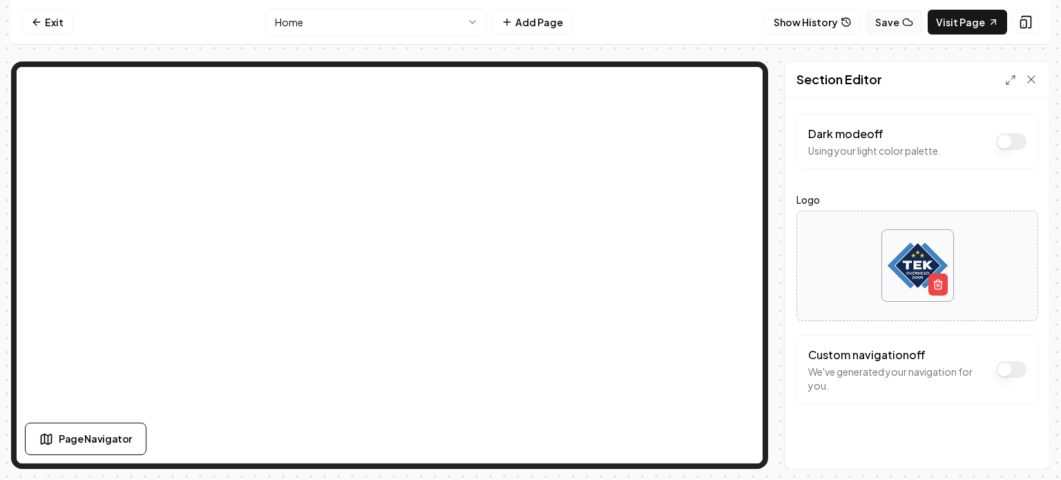
click at [903, 27] on button "Save" at bounding box center [894, 22] width 56 height 25
click at [978, 24] on link "Visit Page" at bounding box center [967, 22] width 79 height 25
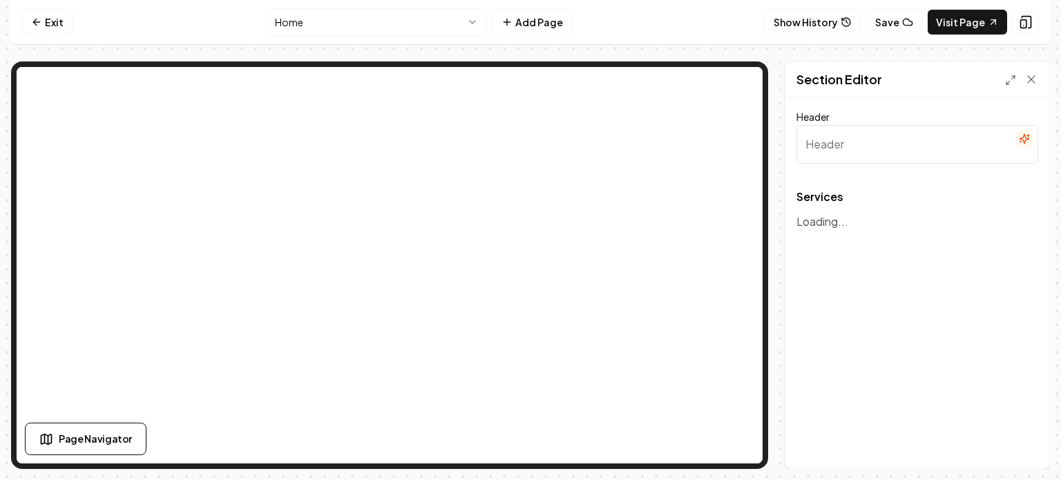
type input "Our Overhead Garage Door Services"
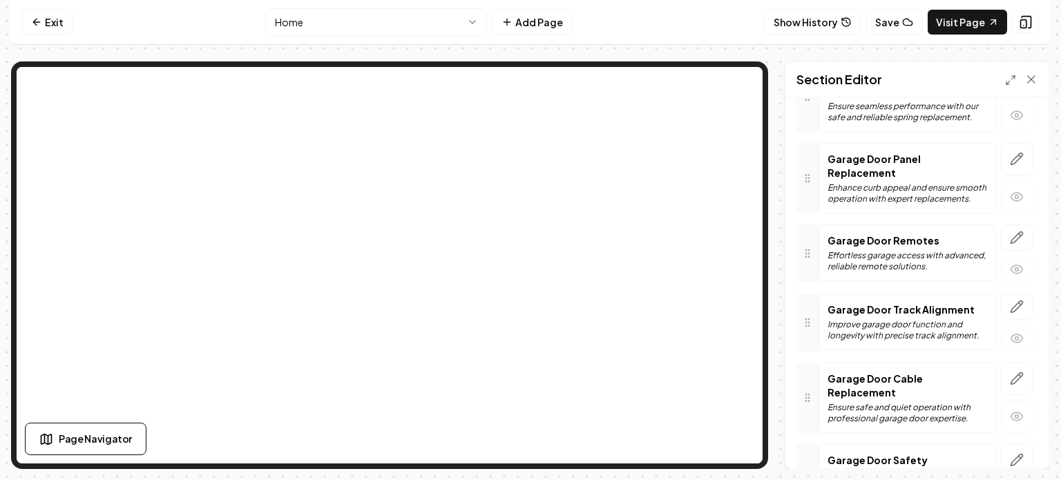
scroll to position [514, 0]
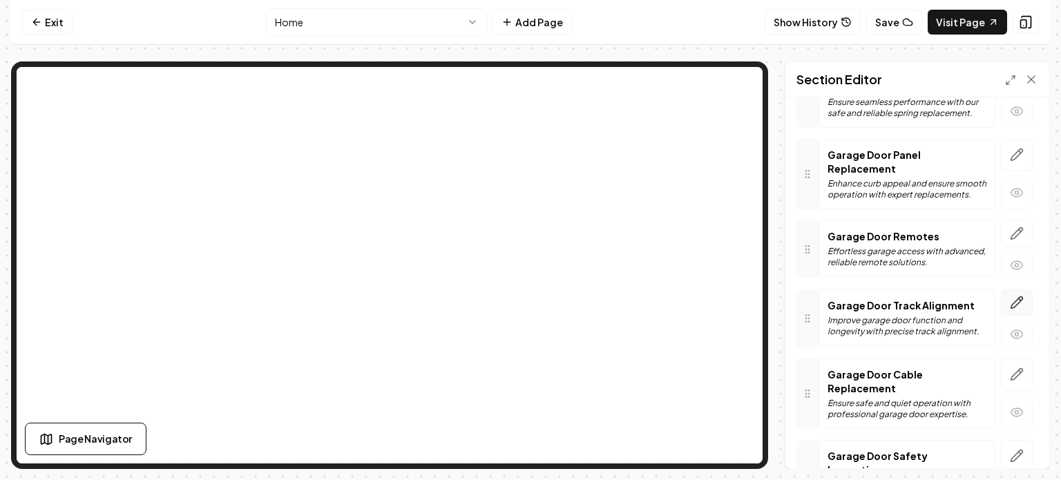
click at [1012, 301] on icon "button" at bounding box center [1017, 303] width 14 height 14
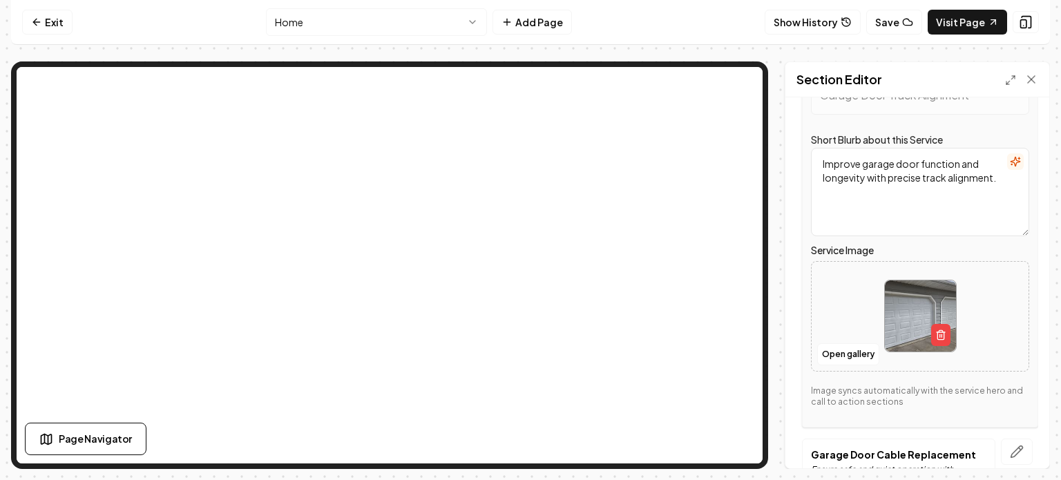
scroll to position [712, 0]
click at [939, 329] on icon "button" at bounding box center [940, 330] width 3 height 2
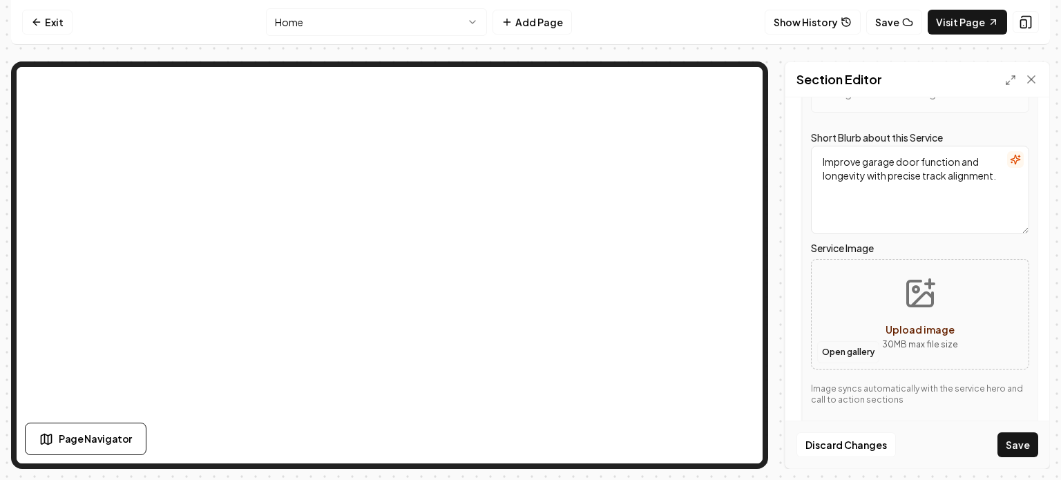
click at [851, 348] on button "Open gallery" at bounding box center [848, 352] width 62 height 22
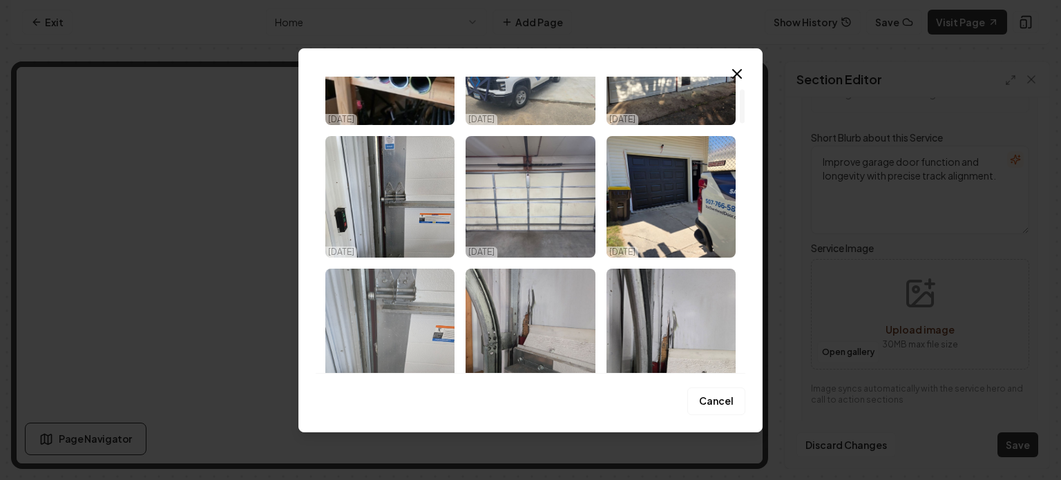
scroll to position [100, 0]
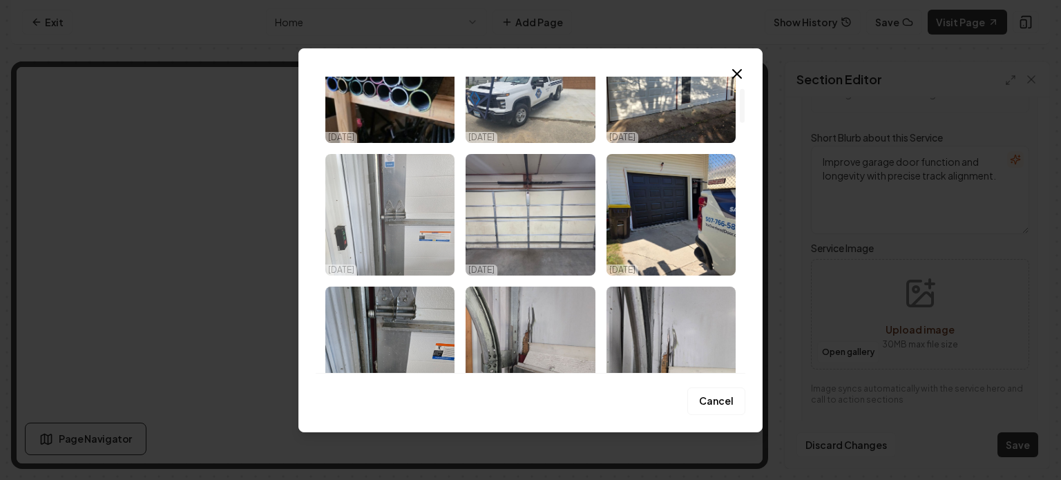
click at [415, 220] on img "Select image image_68ed872b5c7cd75eb816d073.jpg" at bounding box center [389, 215] width 129 height 122
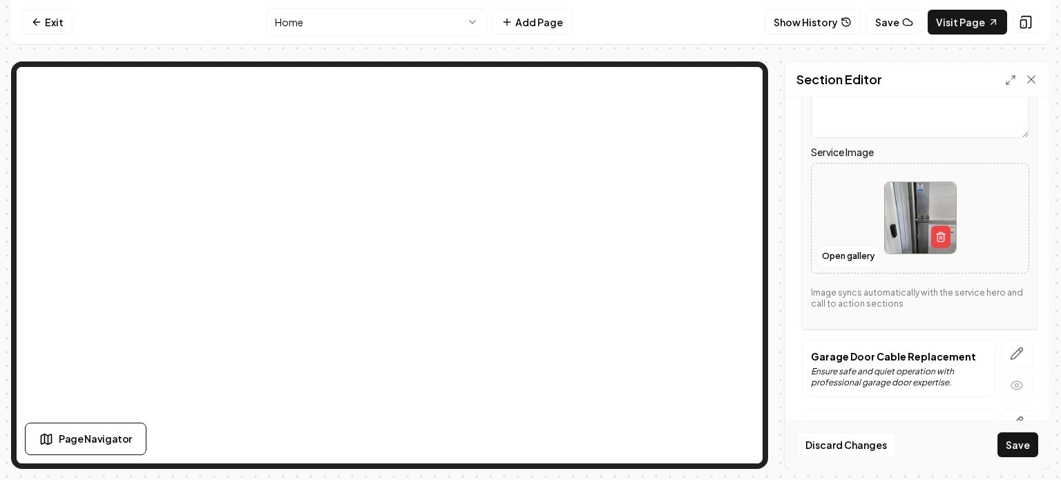
scroll to position [810, 0]
click at [1012, 447] on button "Save" at bounding box center [1018, 445] width 41 height 25
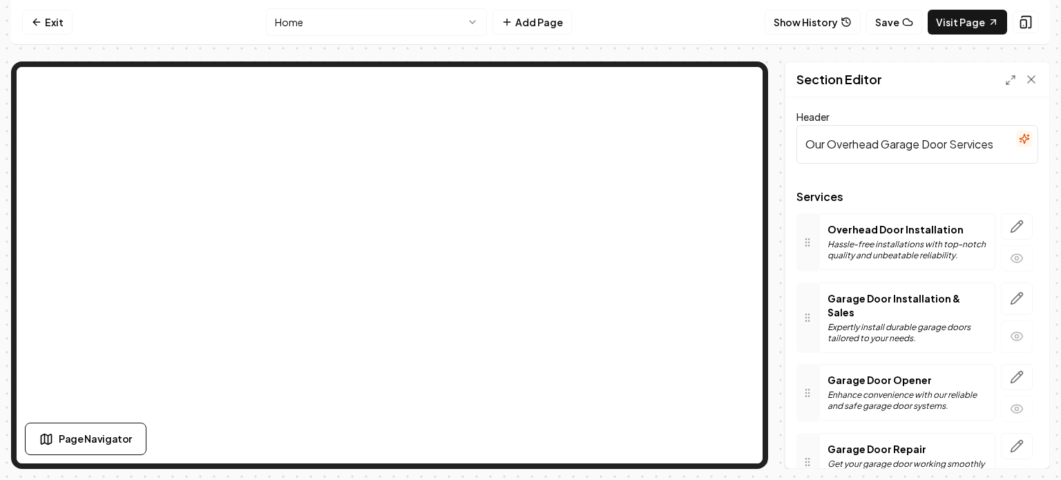
scroll to position [5, 0]
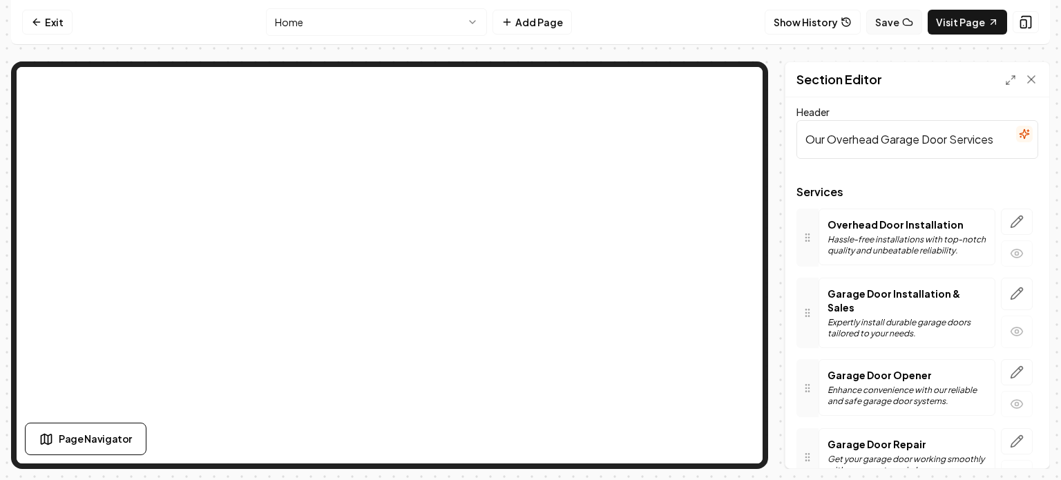
click at [899, 18] on button "Save" at bounding box center [894, 22] width 56 height 25
click at [954, 21] on link "Visit Page" at bounding box center [967, 22] width 79 height 25
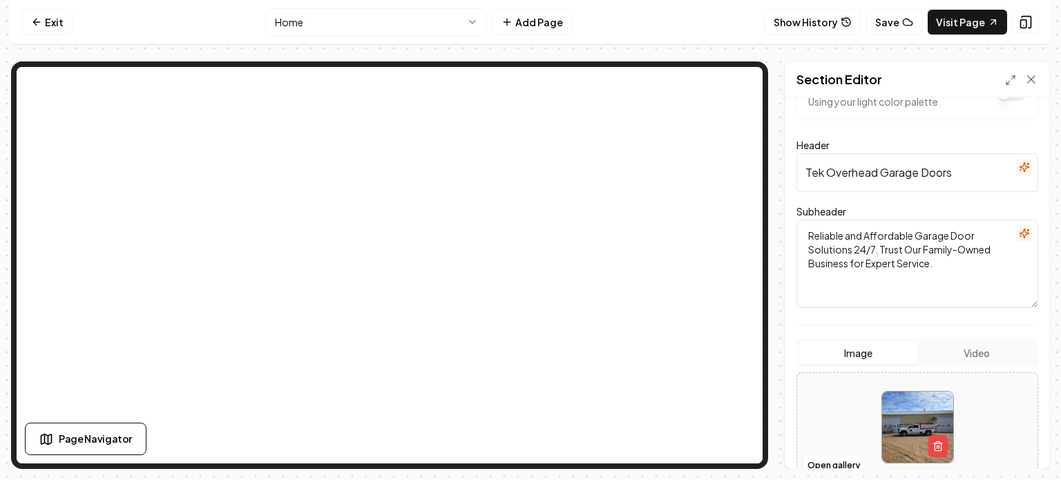
scroll to position [0, 0]
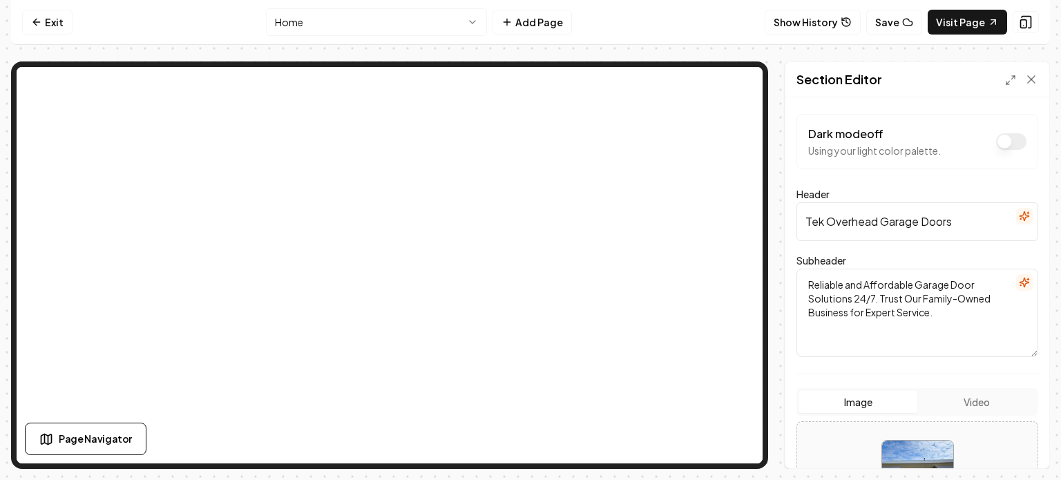
click at [949, 312] on textarea "Reliable and Affordable Garage Door Solutions 24/7. Trust Our Family-Owned Busi…" at bounding box center [918, 313] width 242 height 88
click at [807, 283] on textarea "Reliable and Affordable Garage Door Solutions 24/7. Trust Our Family-Owned Busi…" at bounding box center [918, 313] width 242 height 88
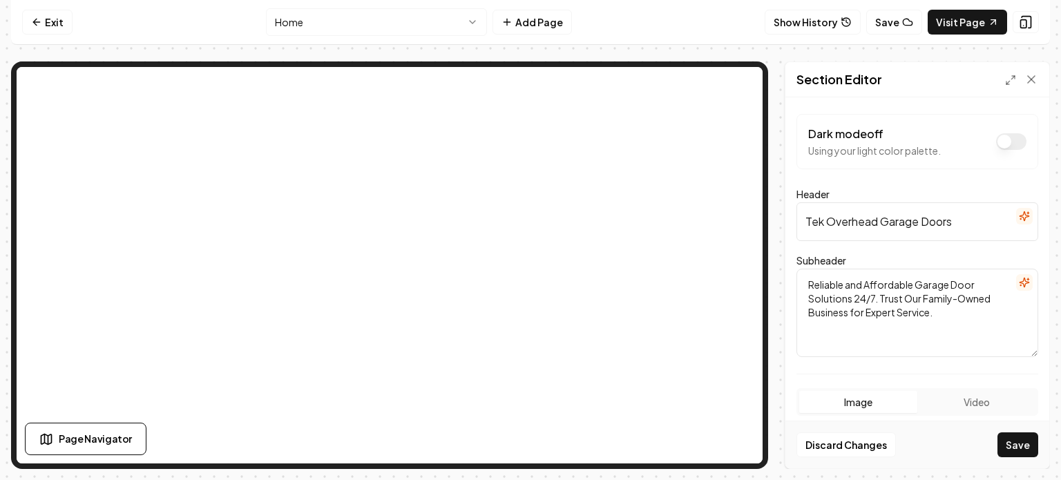
click at [974, 252] on div "Subheader Reliable and Affordable Garage Door Solutions 24/7. Trust Our Family-…" at bounding box center [918, 304] width 242 height 105
click at [811, 324] on textarea "Reliable and Affordable Garage Door Solutions 24/7. Trust Our Family-Owned Busi…" at bounding box center [918, 313] width 242 height 88
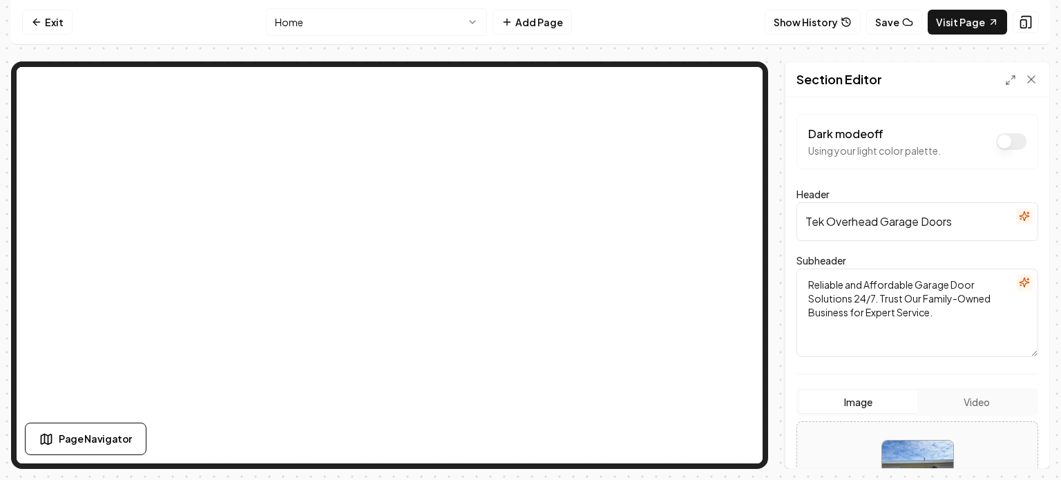
type textarea "Reliable and Affordable Garage Door Solutions 24/7. Trust Our Family-Owned Busi…"
click at [795, 356] on div "Dark mode off Using your light color palette. Header Tek Overhead Garage Doors …" at bounding box center [918, 282] width 264 height 371
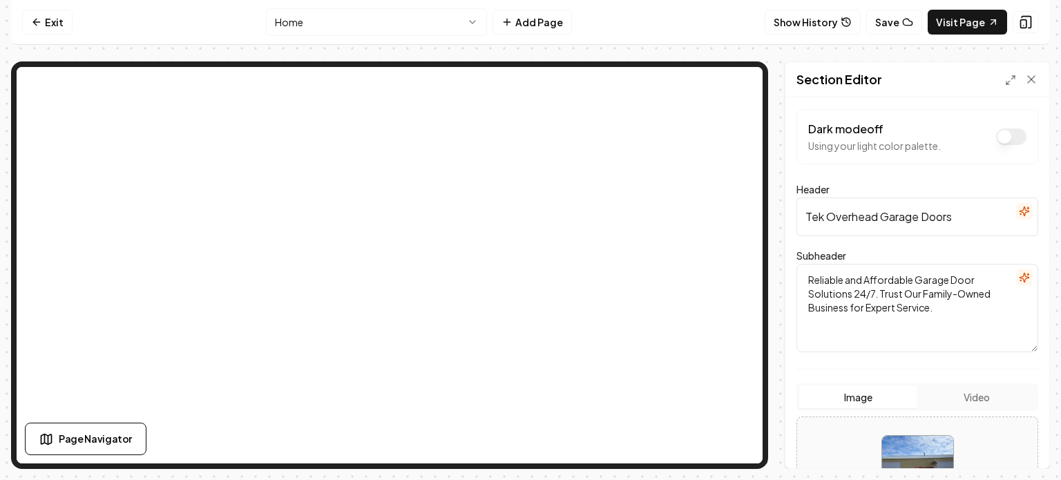
scroll to position [3, 0]
click at [1019, 274] on icon "button" at bounding box center [1024, 279] width 11 height 11
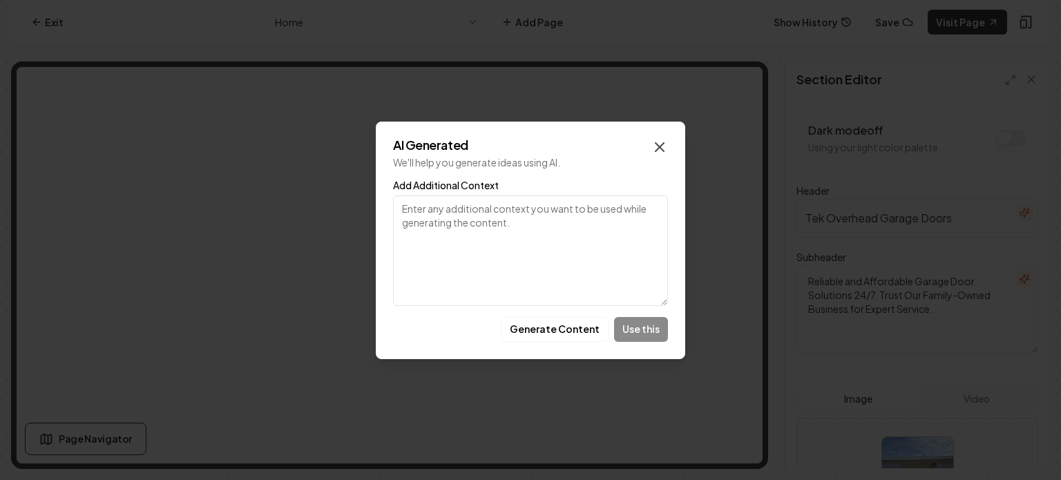
click at [663, 150] on icon "button" at bounding box center [660, 147] width 8 height 8
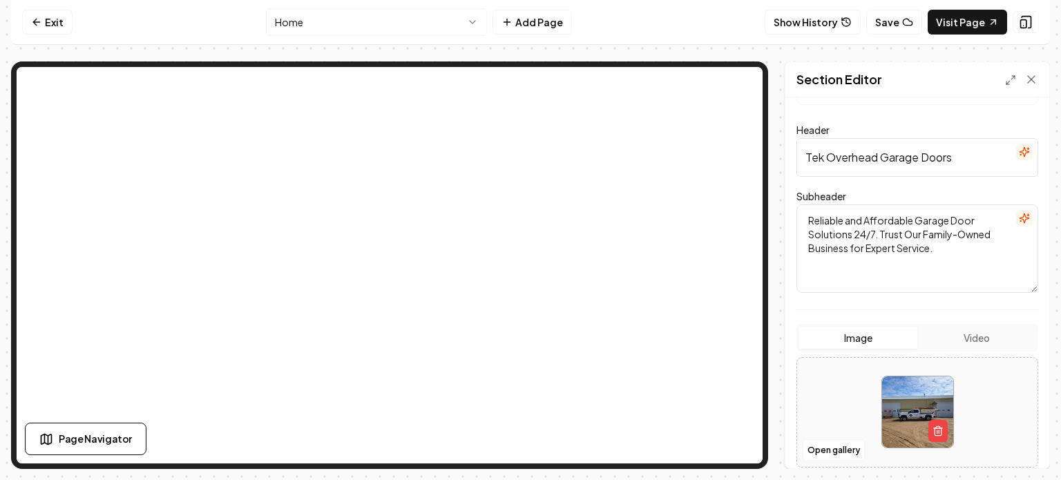
scroll to position [0, 0]
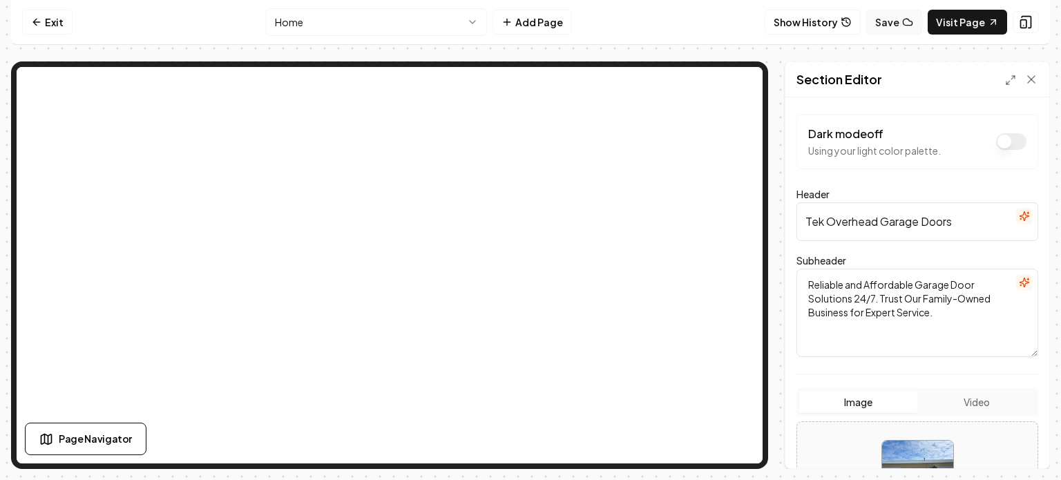
click at [897, 21] on button "Save" at bounding box center [894, 22] width 56 height 25
click at [971, 24] on link "Visit Page" at bounding box center [967, 22] width 79 height 25
click at [898, 24] on button "Save" at bounding box center [894, 22] width 56 height 25
click at [976, 21] on link "Visit Page" at bounding box center [967, 22] width 79 height 25
